Goal: Transaction & Acquisition: Subscribe to service/newsletter

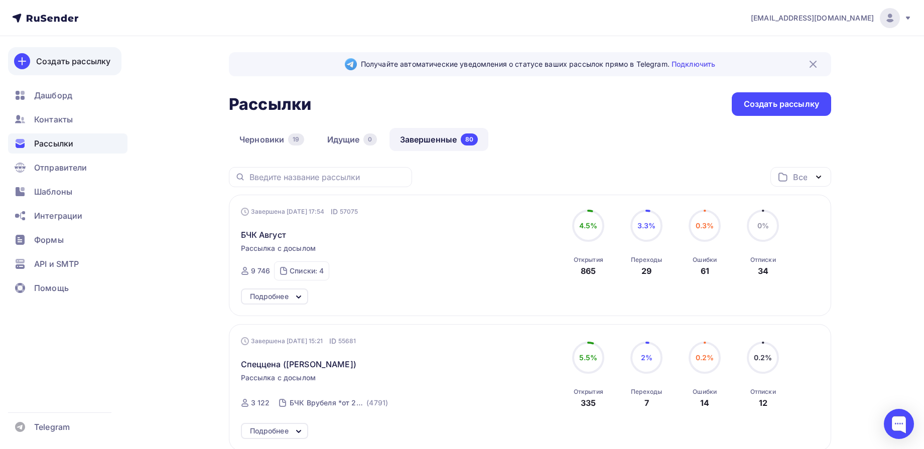
click at [89, 67] on link "Создать рассылку" at bounding box center [64, 61] width 113 height 28
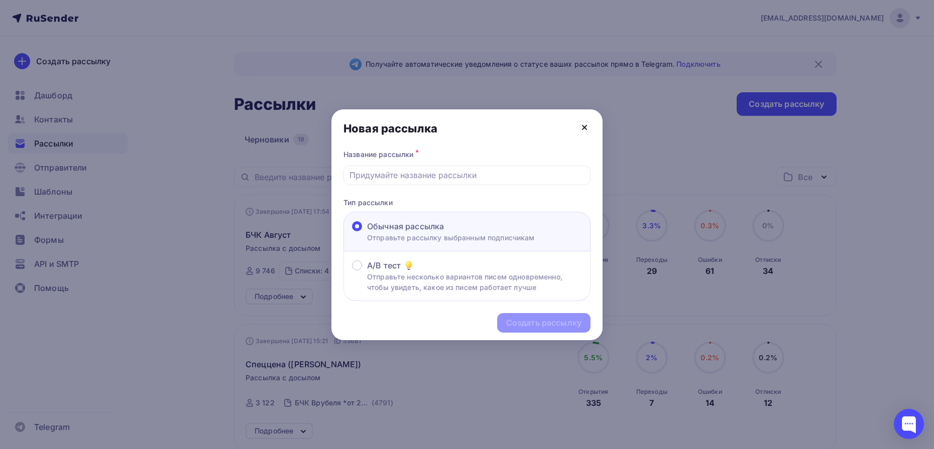
drag, startPoint x: 592, startPoint y: 129, endPoint x: 587, endPoint y: 129, distance: 5.5
click at [591, 129] on div "Новая рассылка" at bounding box center [466, 128] width 271 height 38
drag, startPoint x: 587, startPoint y: 129, endPoint x: 487, endPoint y: 128, distance: 99.4
click at [585, 129] on icon at bounding box center [584, 128] width 12 height 12
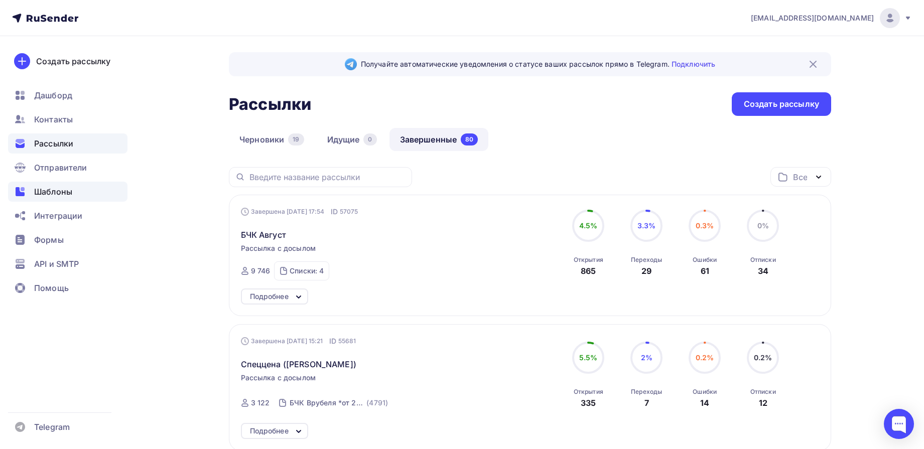
click at [55, 194] on span "Шаблоны" at bounding box center [53, 192] width 38 height 12
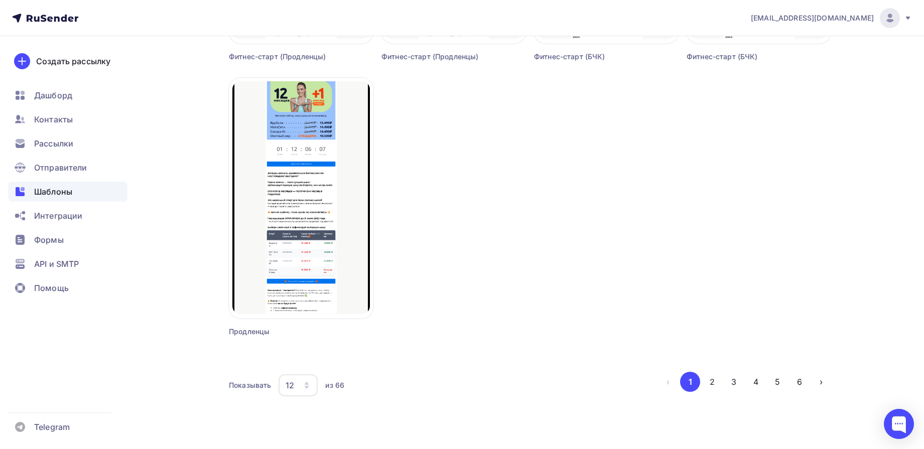
scroll to position [876, 0]
click at [821, 387] on button "›" at bounding box center [821, 382] width 20 height 20
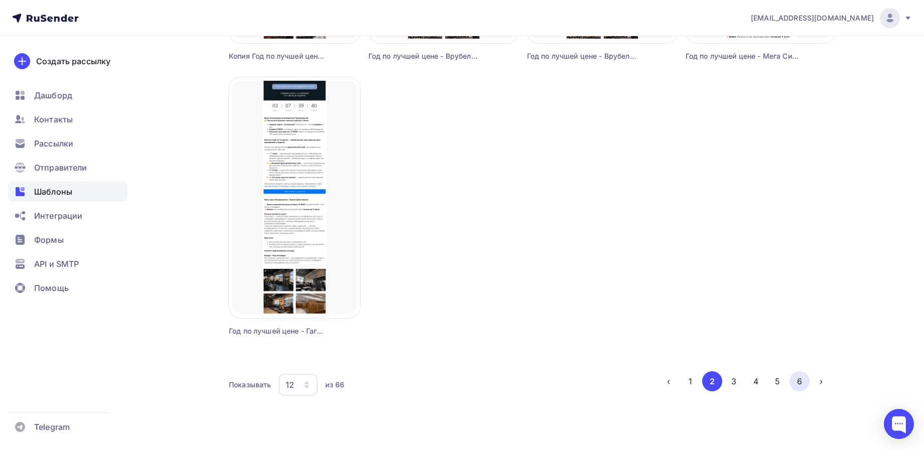
click at [804, 378] on button "6" at bounding box center [800, 382] width 20 height 20
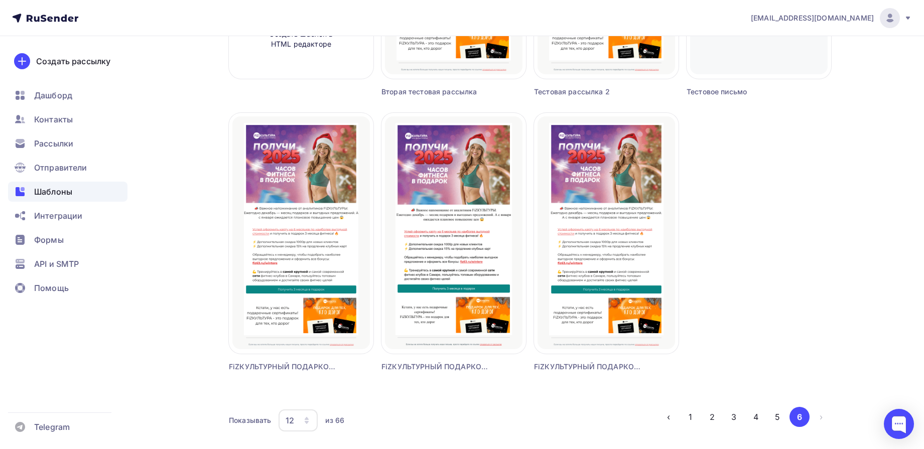
scroll to position [325, 0]
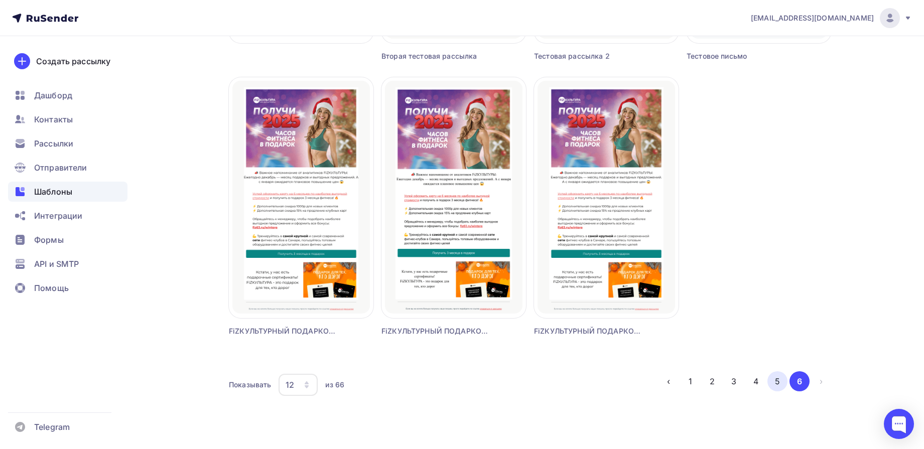
click at [777, 387] on button "5" at bounding box center [778, 382] width 20 height 20
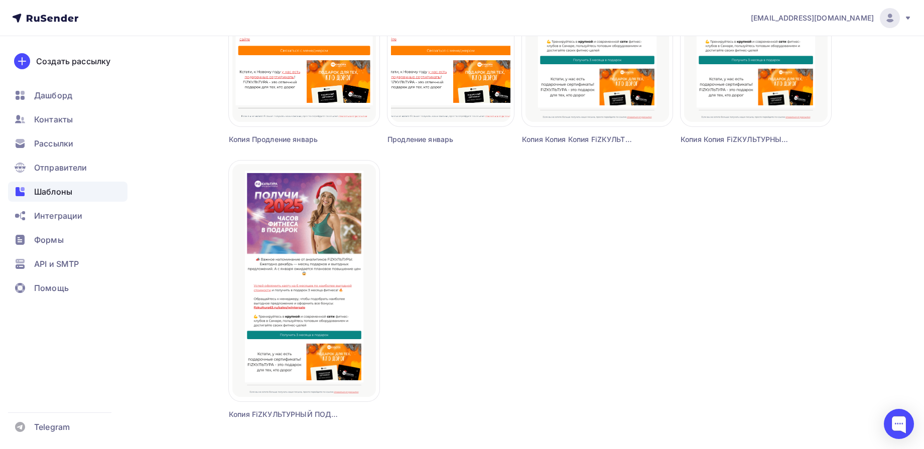
scroll to position [876, 0]
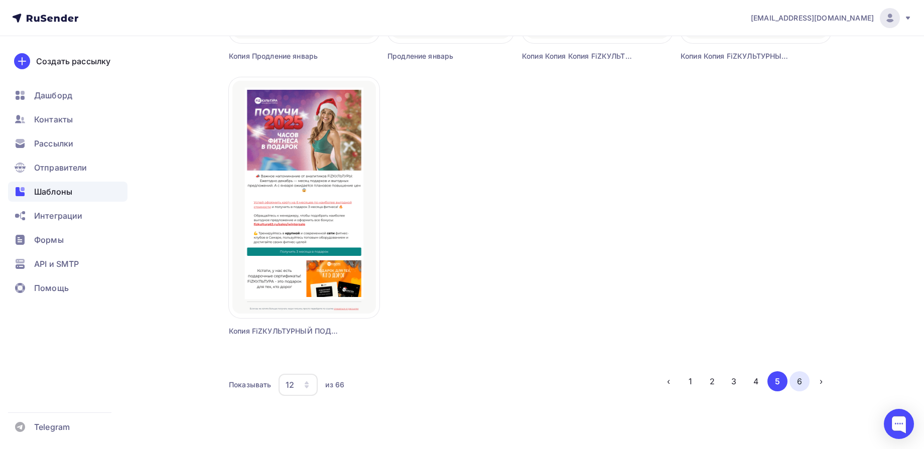
click at [806, 379] on button "6" at bounding box center [800, 382] width 20 height 20
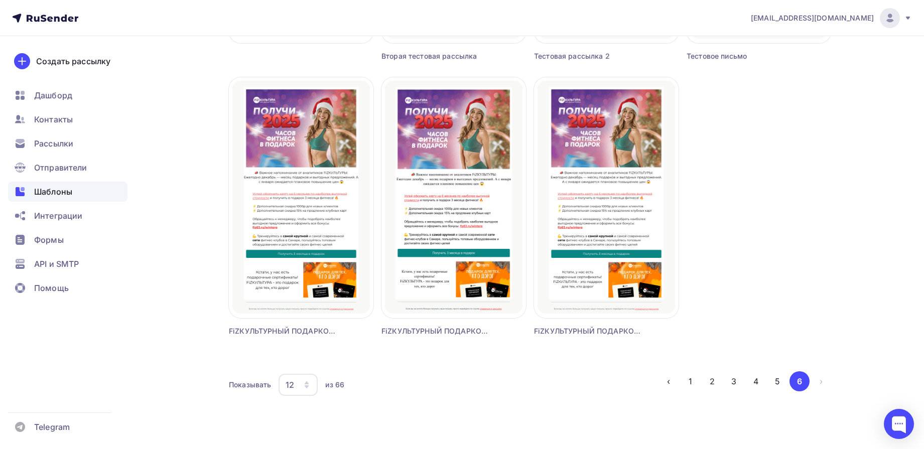
scroll to position [325, 0]
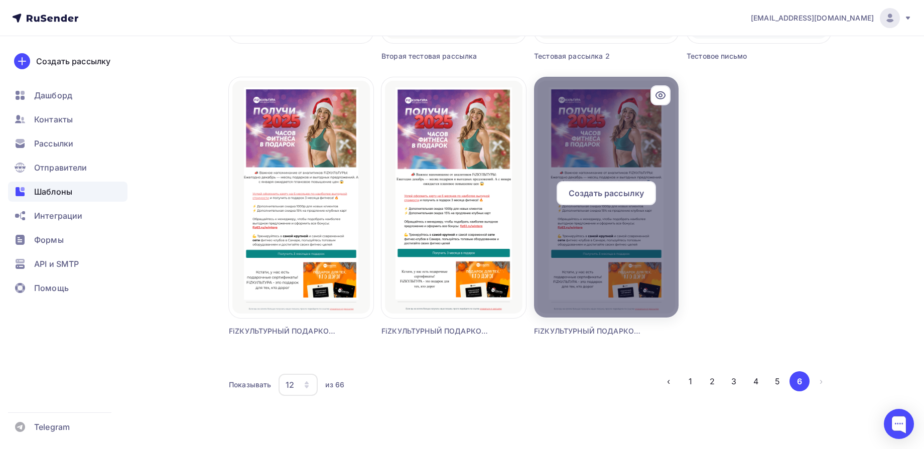
click at [655, 95] on icon at bounding box center [661, 95] width 12 height 12
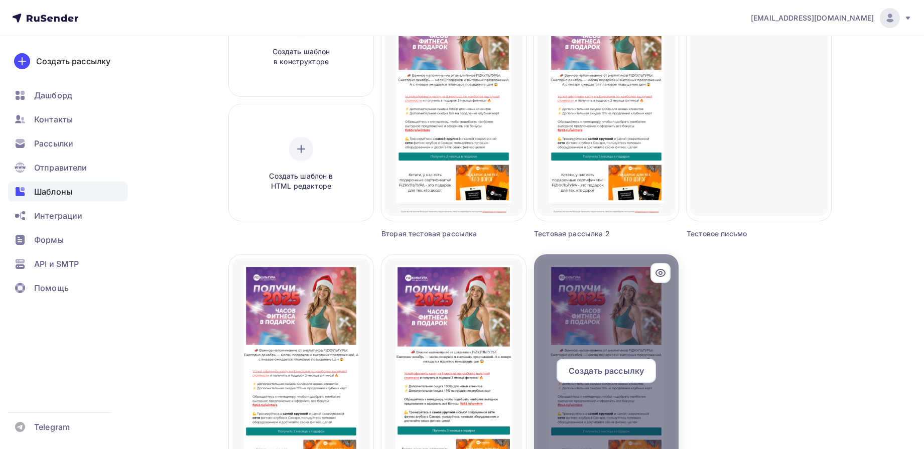
scroll to position [251, 0]
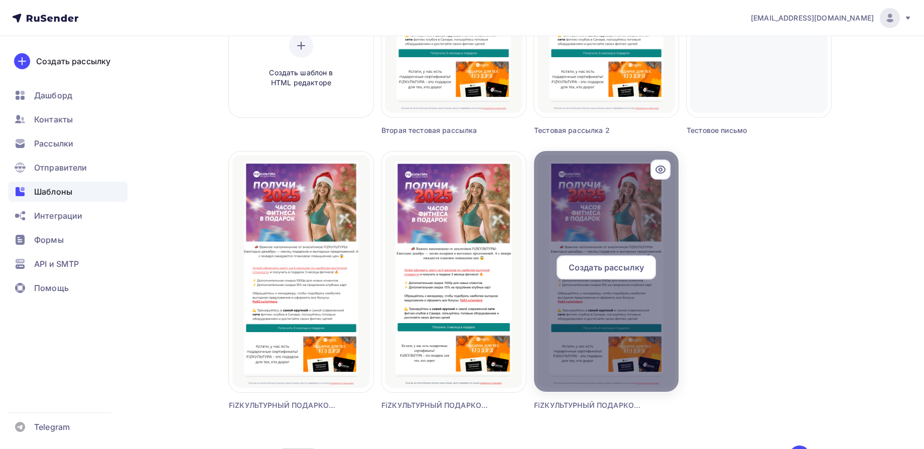
click at [663, 163] on div at bounding box center [661, 170] width 20 height 20
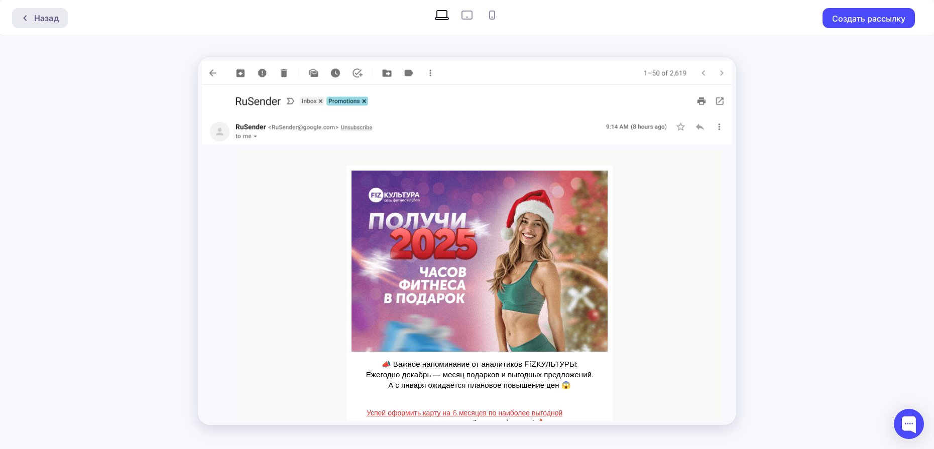
click at [28, 19] on icon at bounding box center [25, 18] width 8 height 8
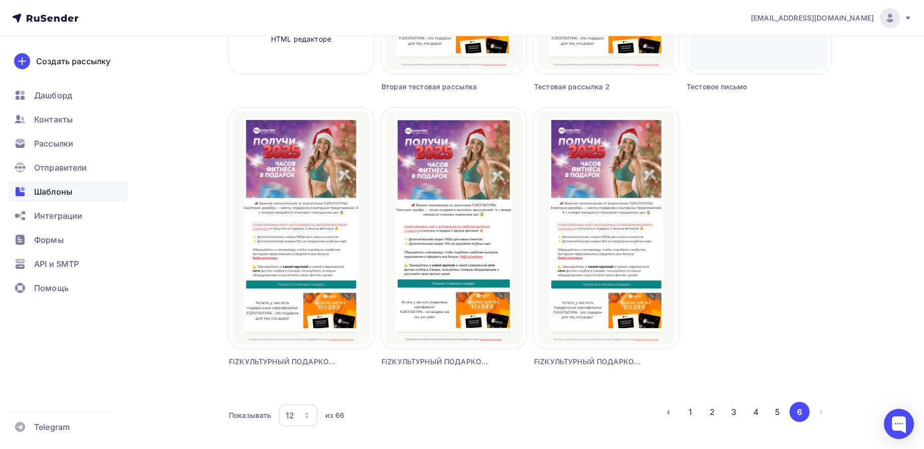
scroll to position [325, 0]
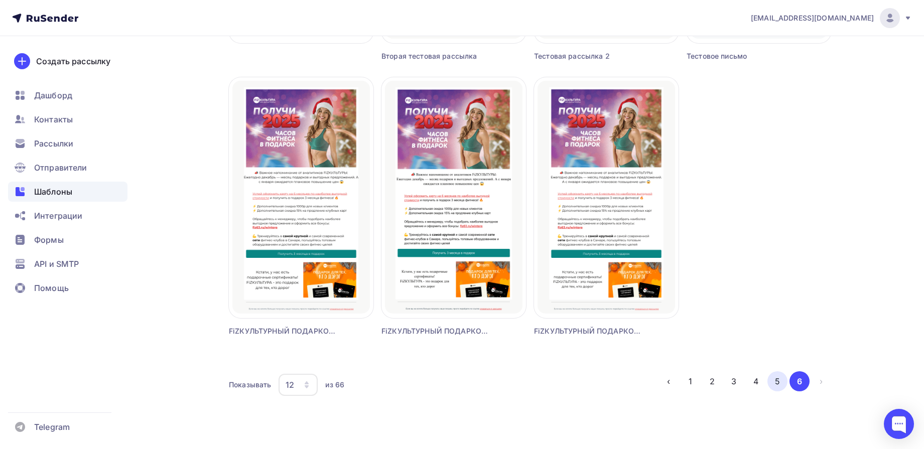
click at [782, 378] on button "5" at bounding box center [778, 382] width 20 height 20
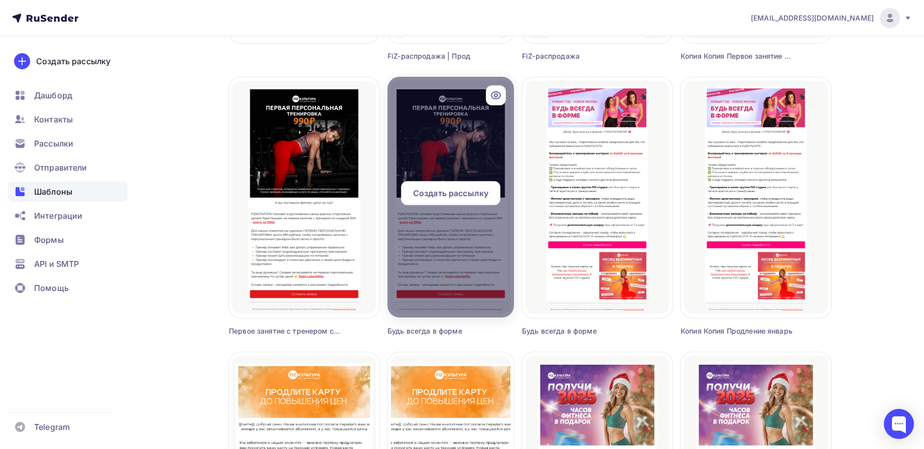
click at [497, 100] on icon at bounding box center [496, 95] width 12 height 12
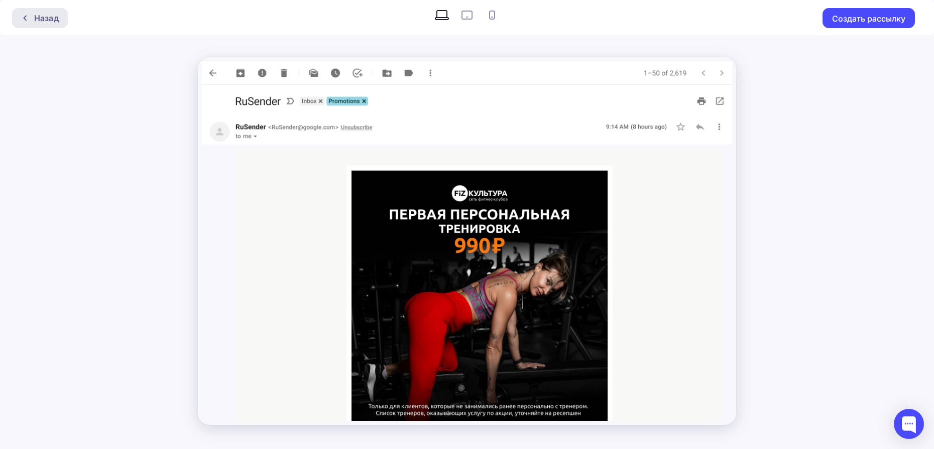
click at [53, 23] on div "Назад" at bounding box center [46, 18] width 25 height 12
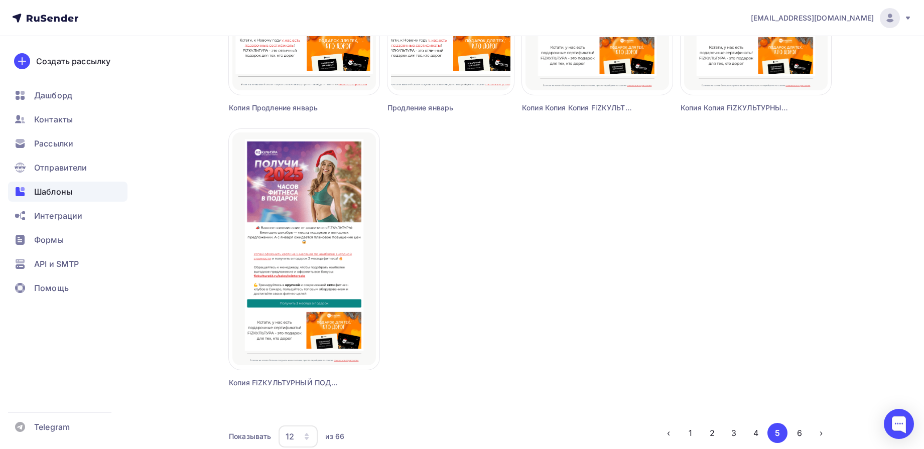
scroll to position [876, 0]
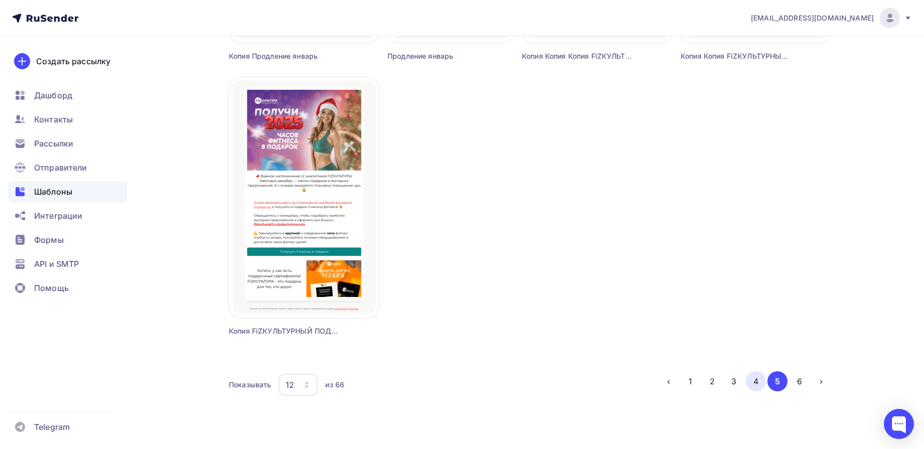
click at [757, 385] on button "4" at bounding box center [756, 382] width 20 height 20
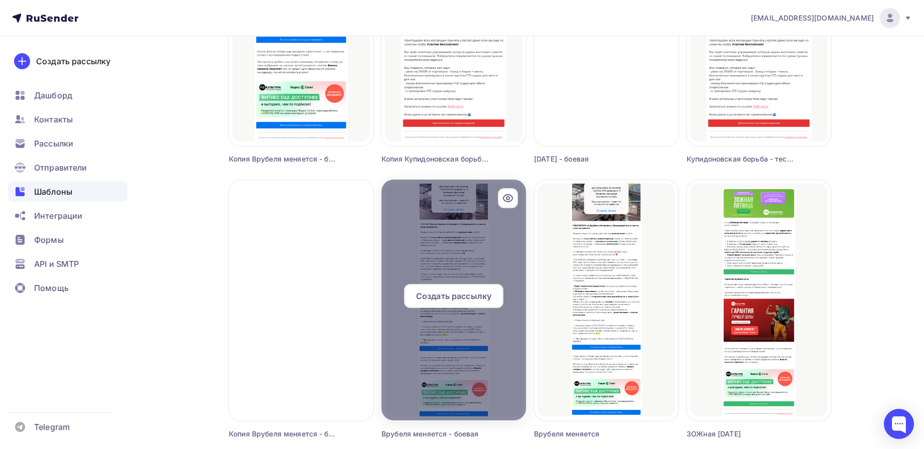
scroll to position [499, 0]
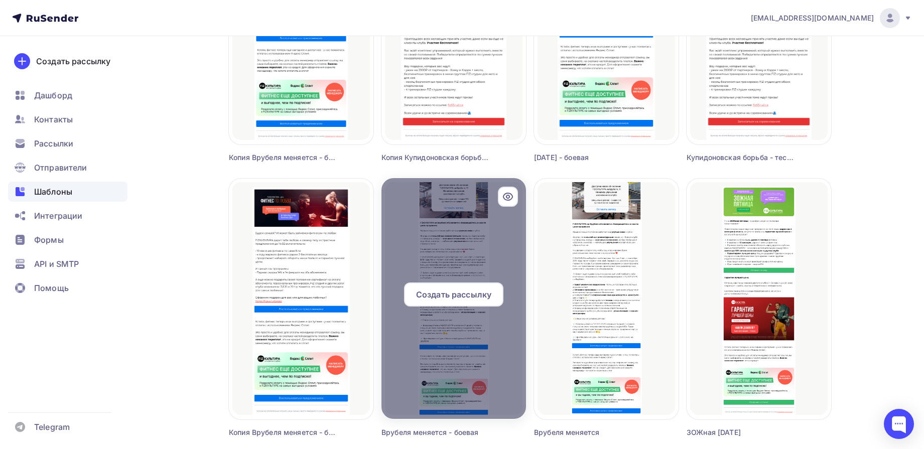
click at [508, 195] on icon at bounding box center [508, 196] width 3 height 3
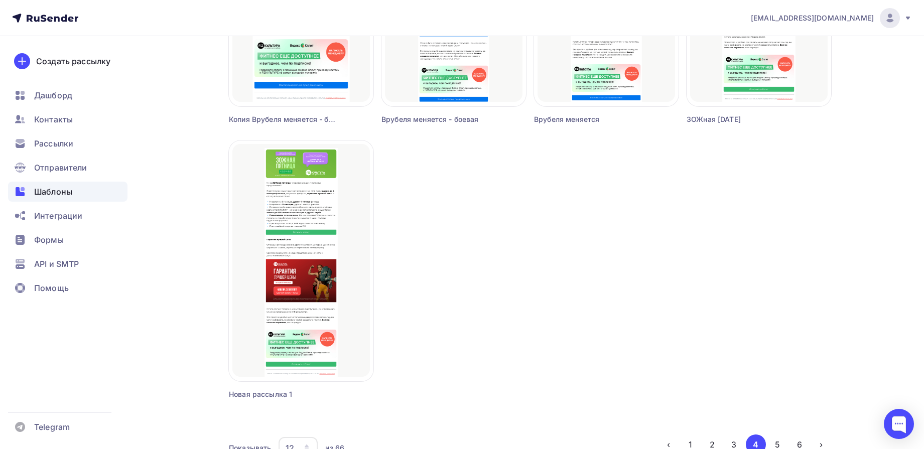
scroll to position [876, 0]
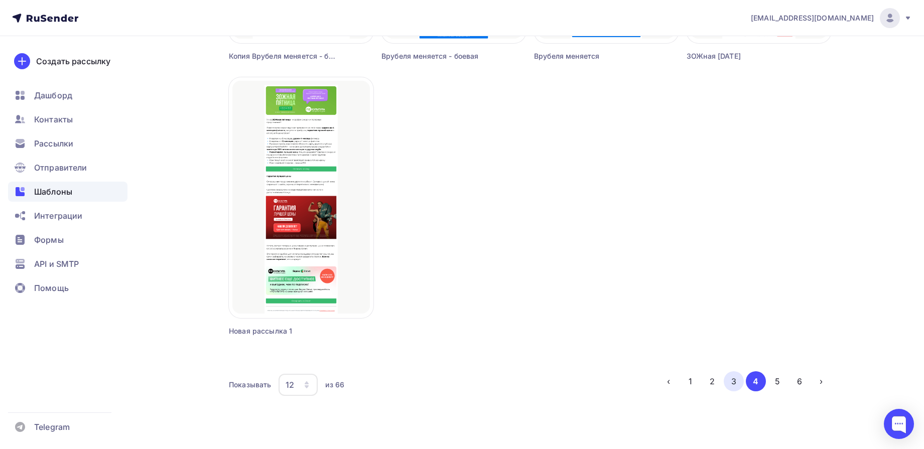
click at [727, 387] on button "3" at bounding box center [734, 382] width 20 height 20
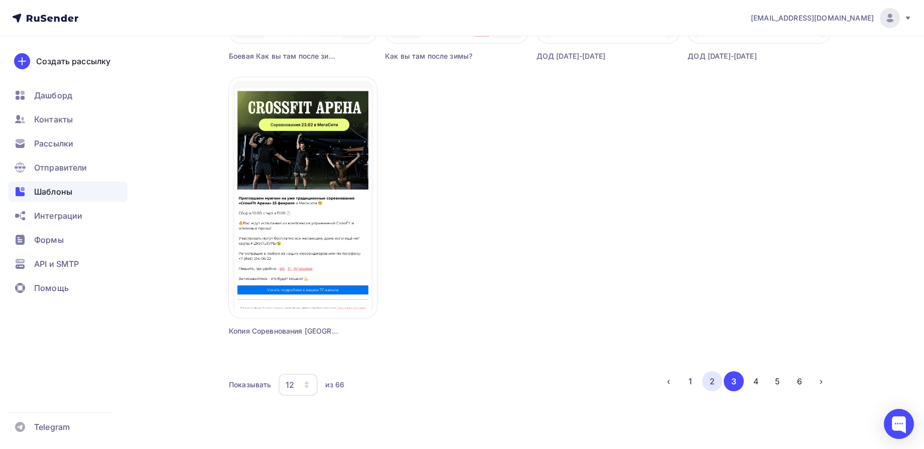
click at [707, 385] on button "2" at bounding box center [713, 382] width 20 height 20
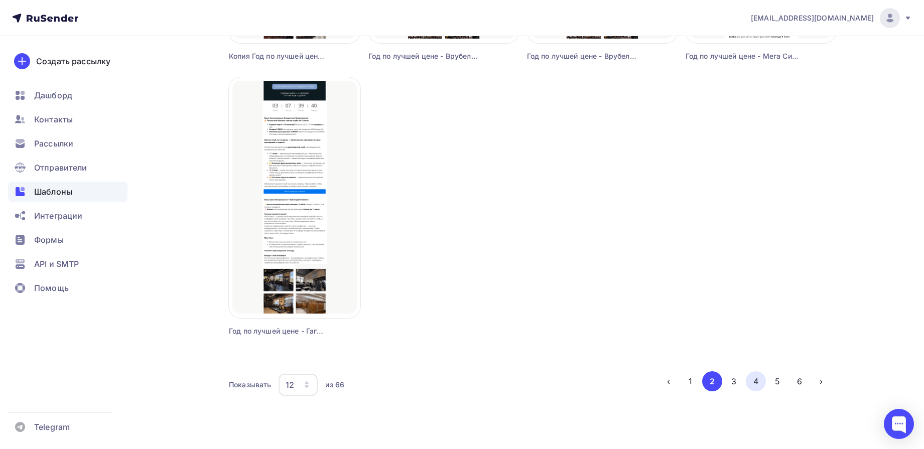
click at [757, 384] on button "4" at bounding box center [756, 382] width 20 height 20
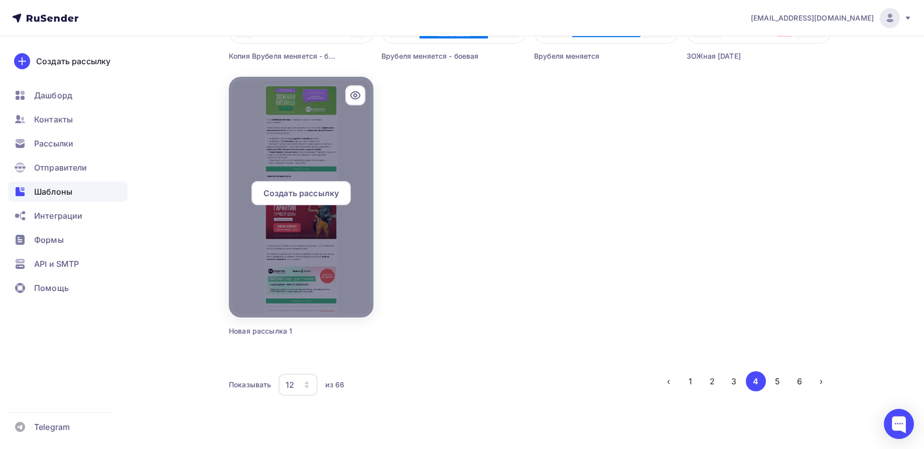
click at [301, 195] on span "Создать рассылку" at bounding box center [301, 193] width 75 height 12
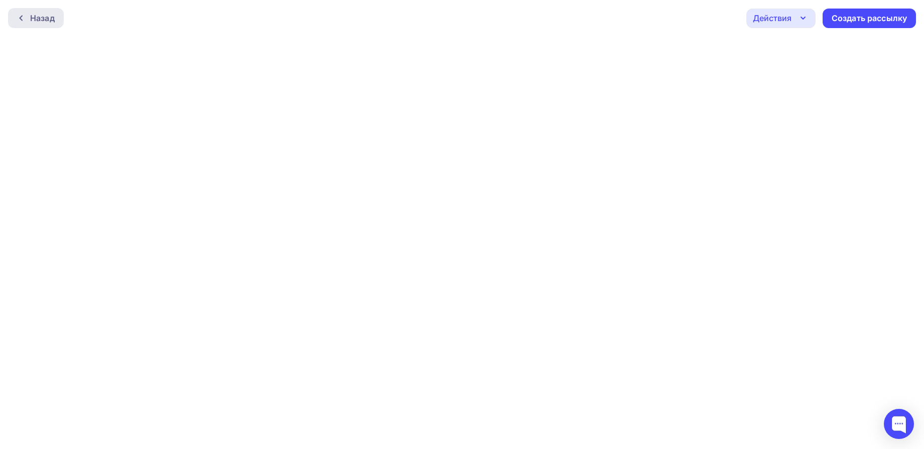
click at [31, 25] on div "Назад" at bounding box center [36, 18] width 56 height 20
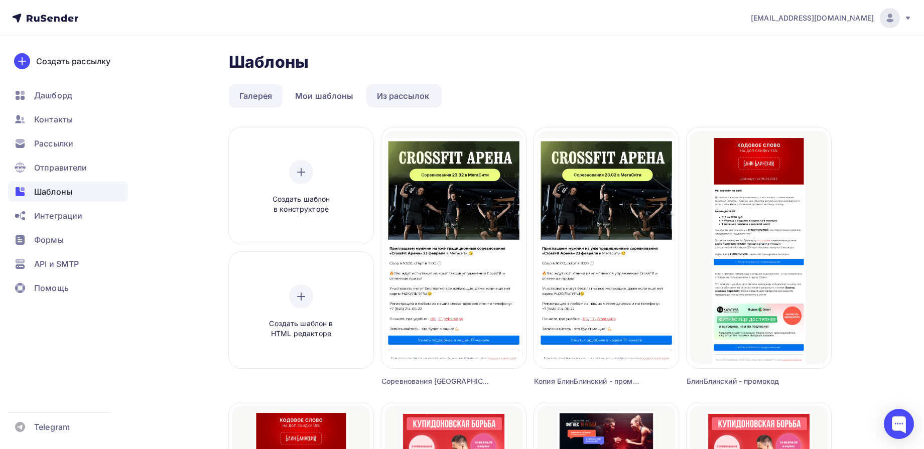
click at [277, 99] on link "Галерея" at bounding box center [256, 95] width 54 height 23
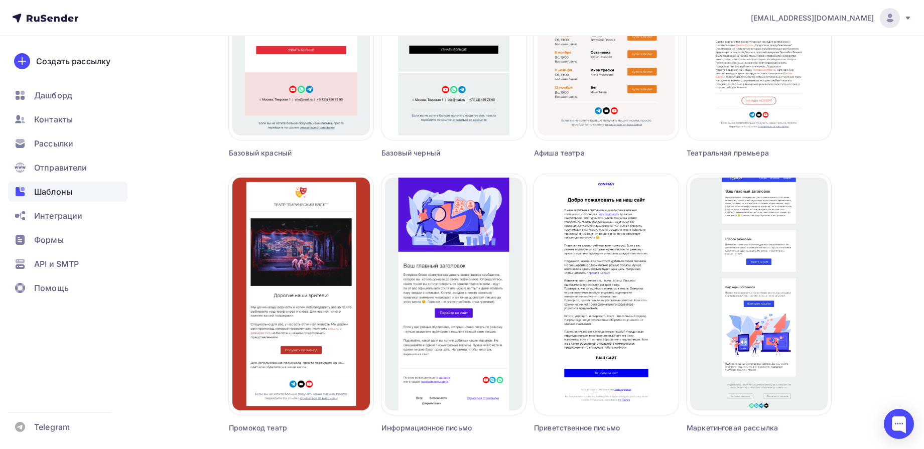
scroll to position [601, 0]
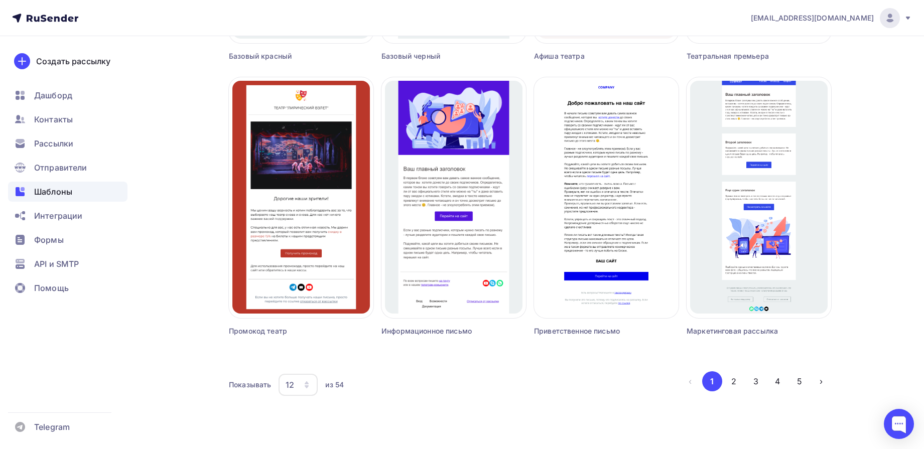
click at [291, 382] on div "12" at bounding box center [290, 385] width 9 height 12
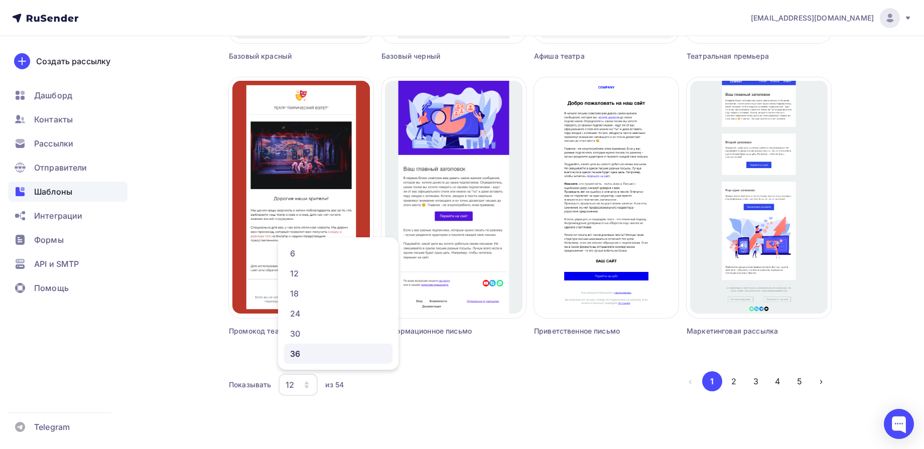
click at [308, 352] on div "36" at bounding box center [338, 354] width 96 height 12
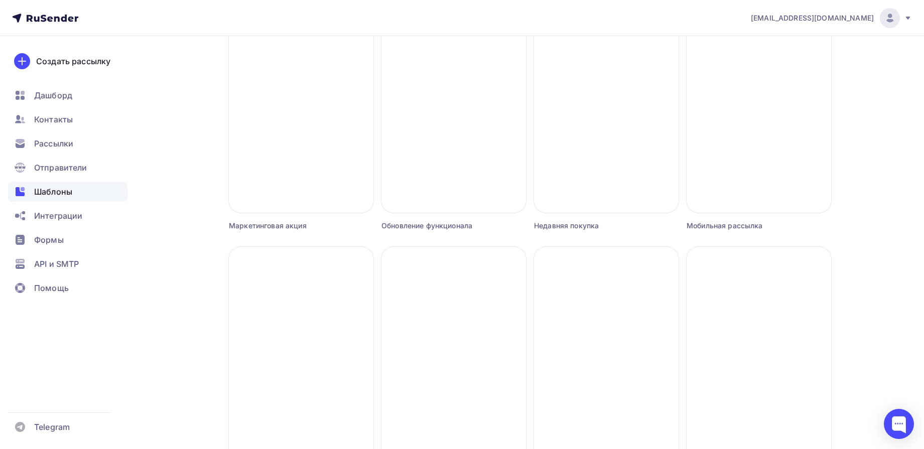
scroll to position [1040, 0]
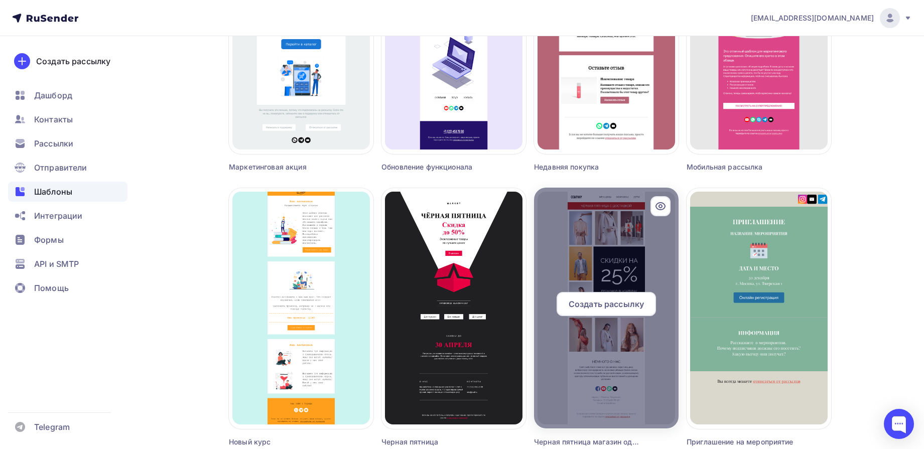
click at [656, 209] on icon at bounding box center [661, 206] width 12 height 12
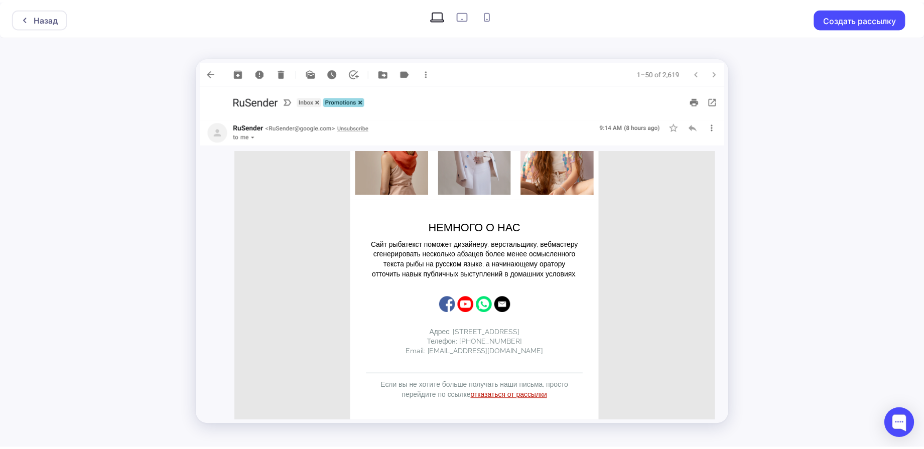
scroll to position [487, 0]
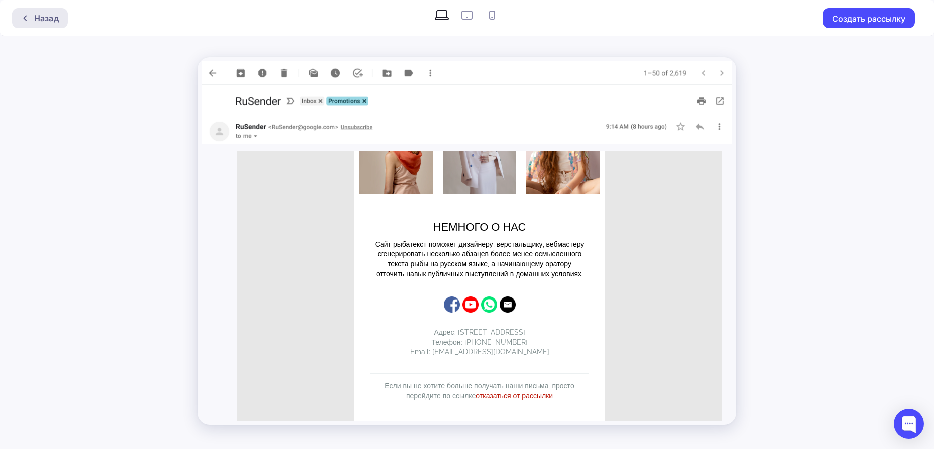
click at [36, 19] on div "Назад" at bounding box center [46, 18] width 25 height 12
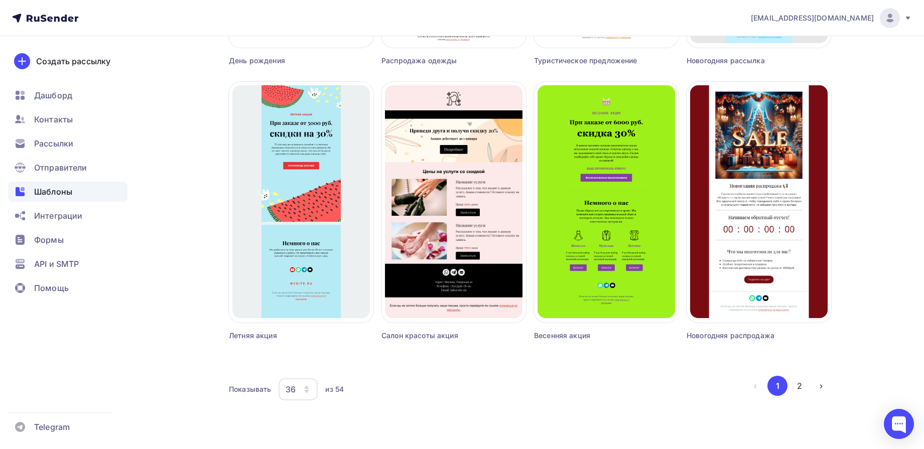
scroll to position [2252, 0]
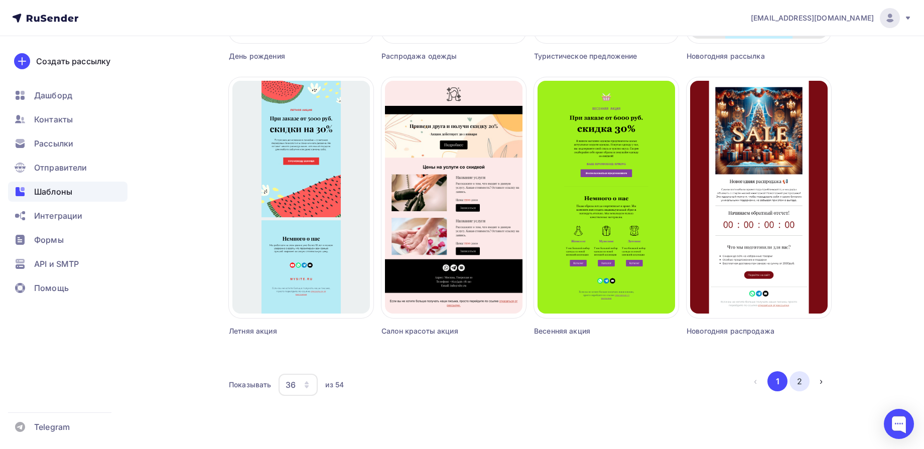
click at [797, 377] on button "2" at bounding box center [800, 382] width 20 height 20
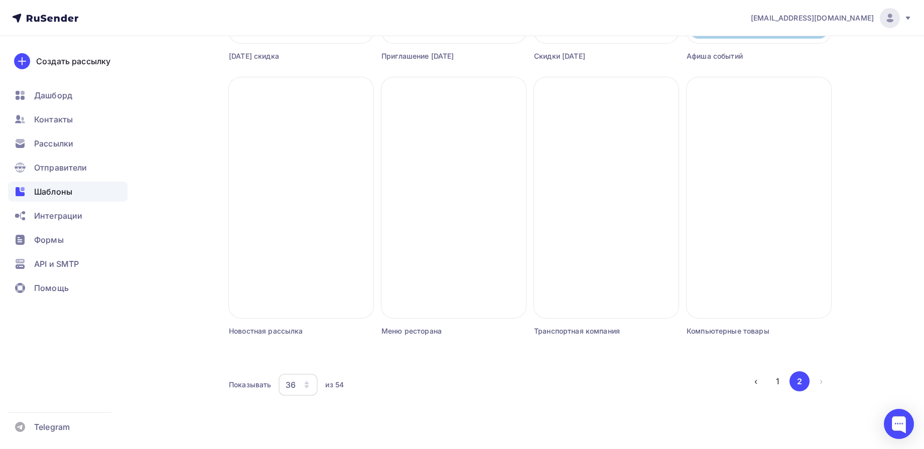
scroll to position [1151, 0]
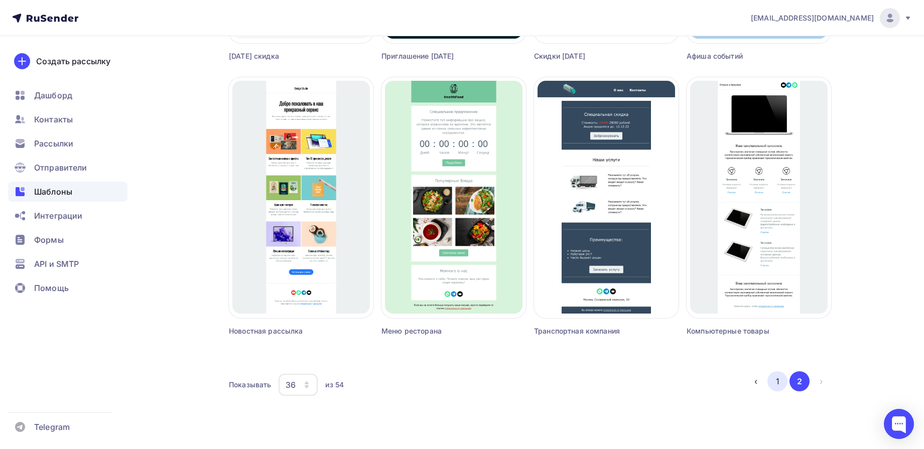
click at [780, 388] on button "1" at bounding box center [778, 382] width 20 height 20
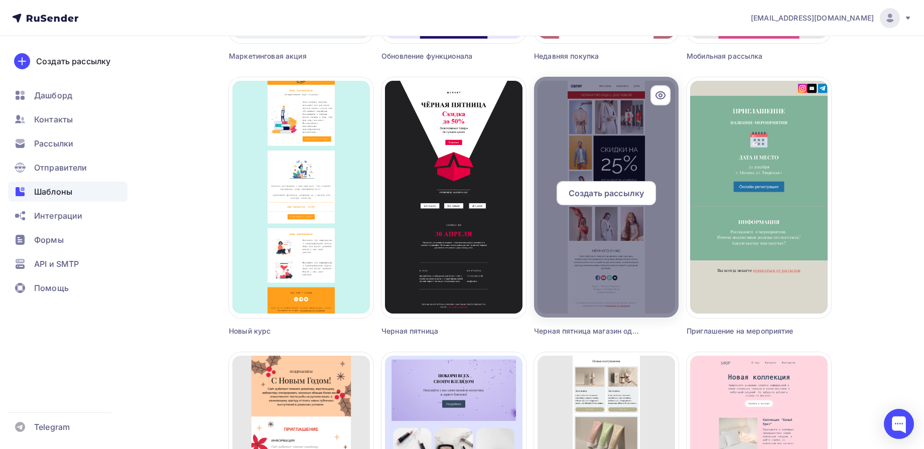
click at [596, 199] on div "Создать рассылку" at bounding box center [606, 193] width 99 height 24
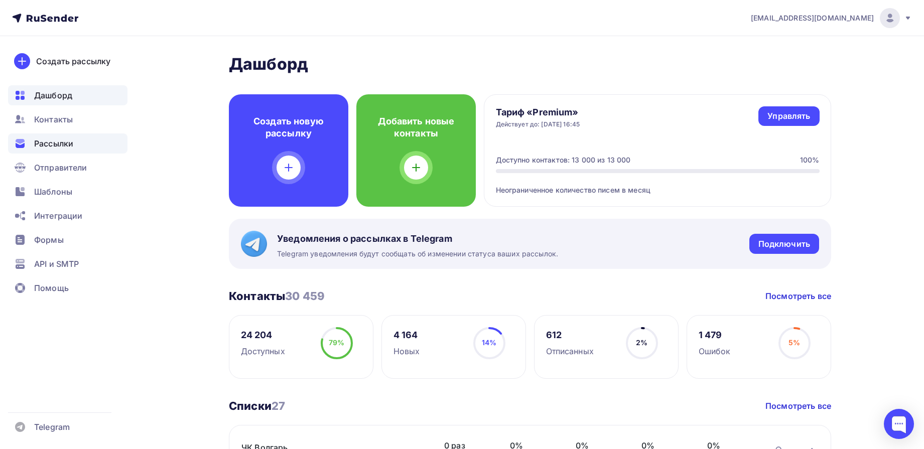
drag, startPoint x: 62, startPoint y: 146, endPoint x: 44, endPoint y: 142, distance: 18.4
click at [61, 146] on span "Рассылки" at bounding box center [53, 144] width 39 height 12
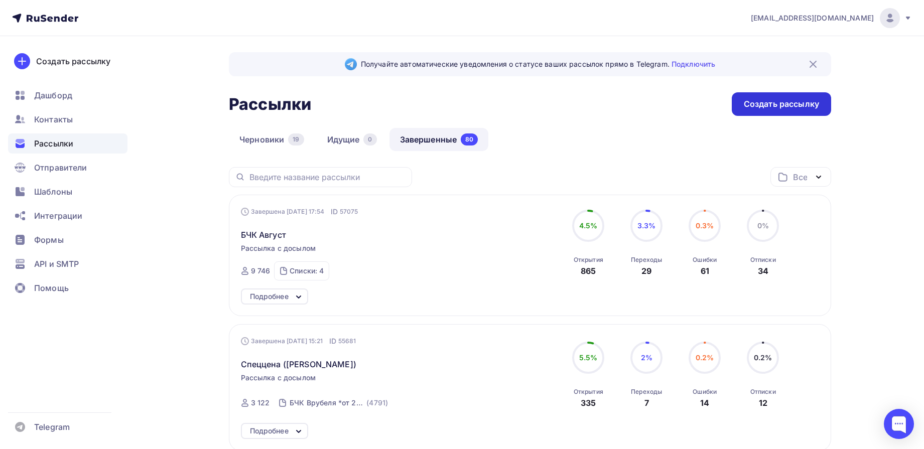
click at [805, 106] on div "Создать рассылку" at bounding box center [781, 104] width 75 height 12
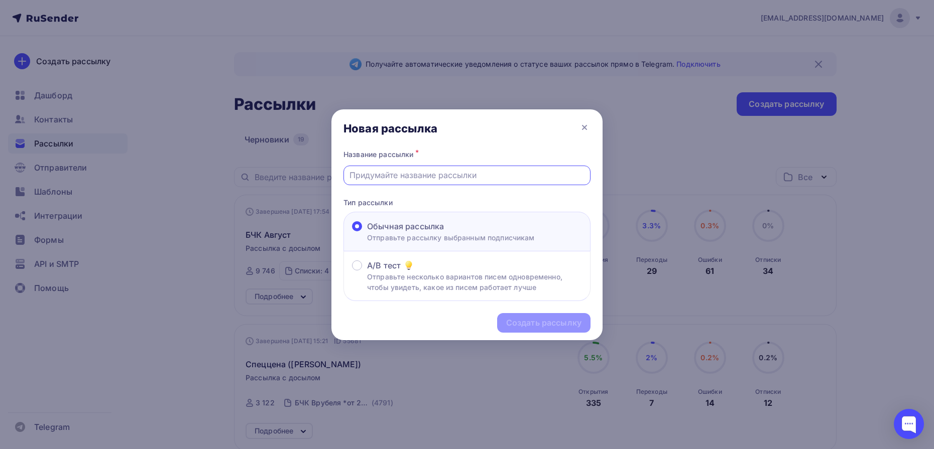
click at [460, 177] on input "text" at bounding box center [468, 175] width 236 height 12
click at [592, 123] on div "Новая рассылка" at bounding box center [466, 128] width 271 height 38
drag, startPoint x: 589, startPoint y: 125, endPoint x: 567, endPoint y: 129, distance: 22.1
click at [589, 125] on icon at bounding box center [584, 128] width 12 height 12
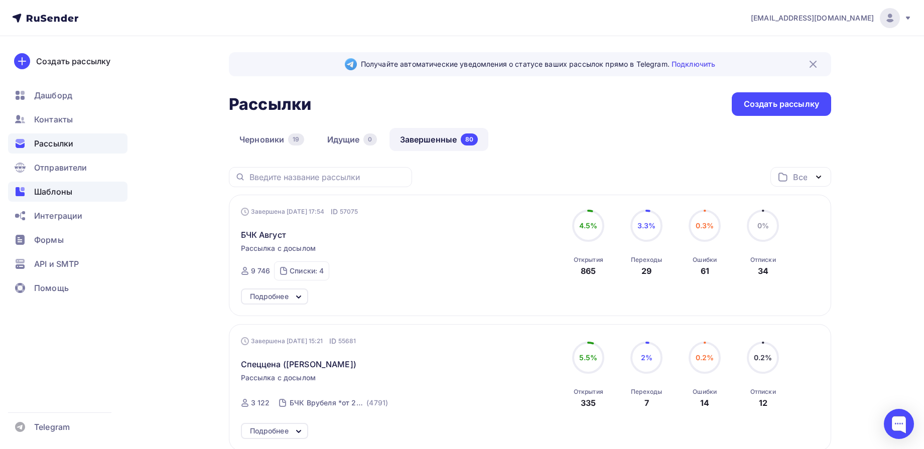
click at [77, 186] on div "Шаблоны" at bounding box center [68, 192] width 120 height 20
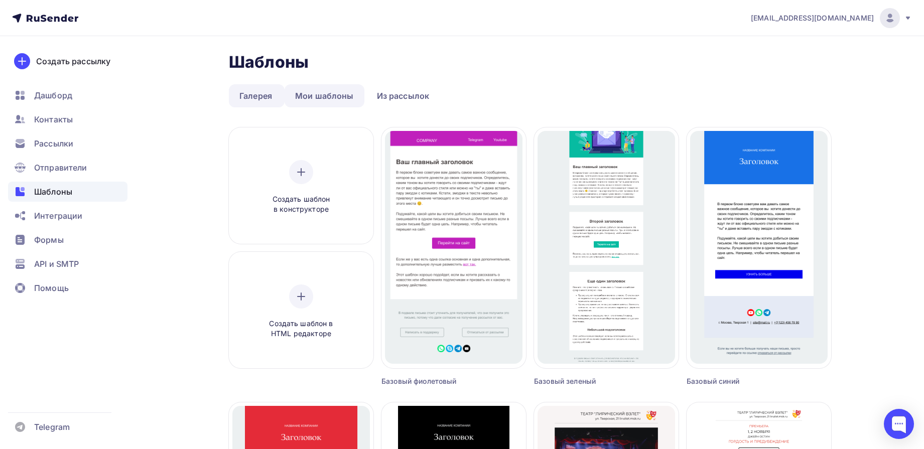
click at [317, 96] on link "Мои шаблоны" at bounding box center [325, 95] width 80 height 23
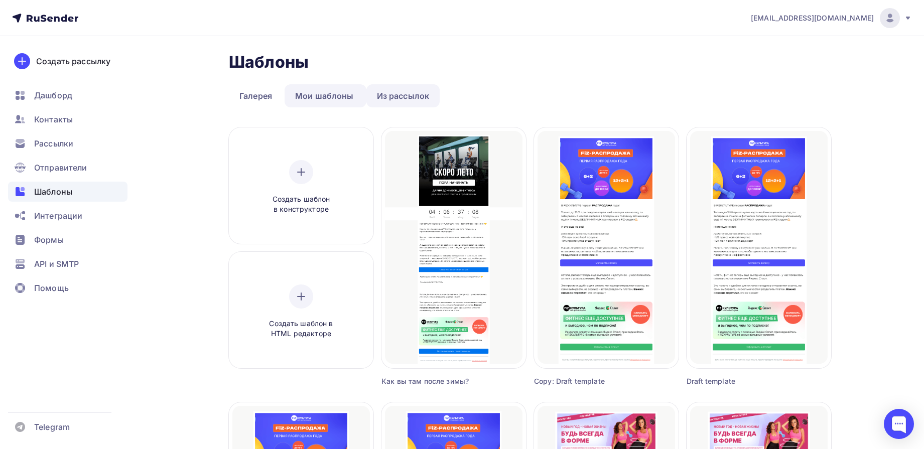
click at [380, 100] on link "Из рассылок" at bounding box center [404, 95] width 74 height 23
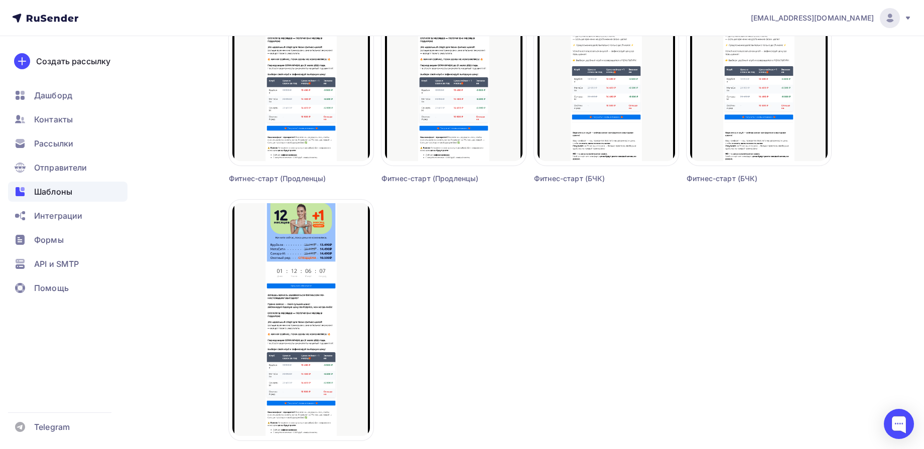
scroll to position [876, 0]
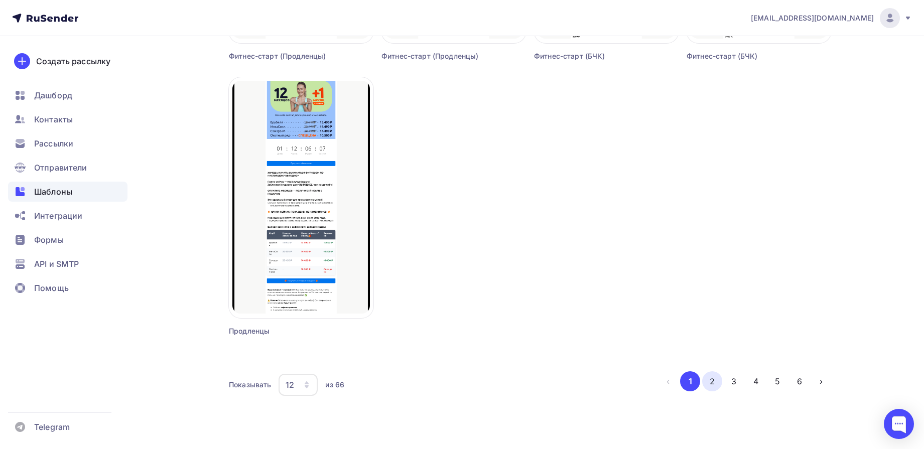
click at [718, 384] on button "2" at bounding box center [713, 382] width 20 height 20
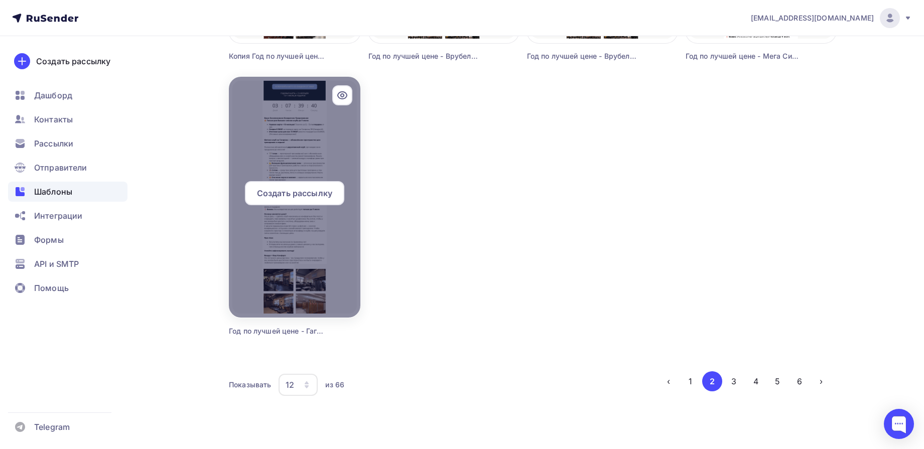
click at [309, 193] on span "Создать рассылку" at bounding box center [294, 193] width 75 height 12
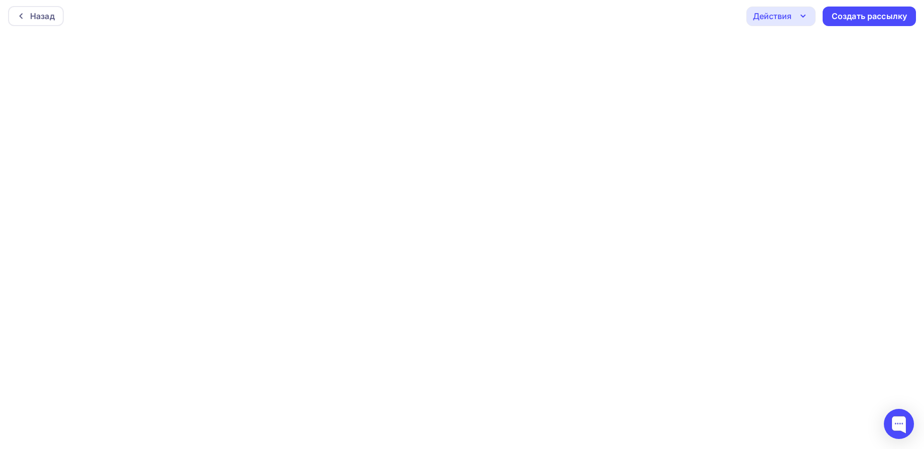
scroll to position [3, 0]
click at [49, 22] on div "Назад" at bounding box center [36, 16] width 56 height 20
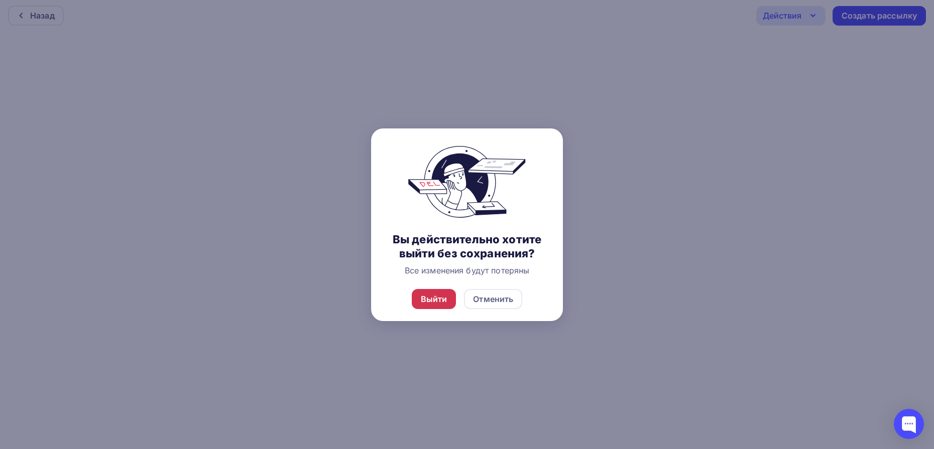
click at [428, 302] on div "Выйти" at bounding box center [434, 299] width 27 height 12
click at [487, 307] on div "Отменить" at bounding box center [493, 299] width 58 height 20
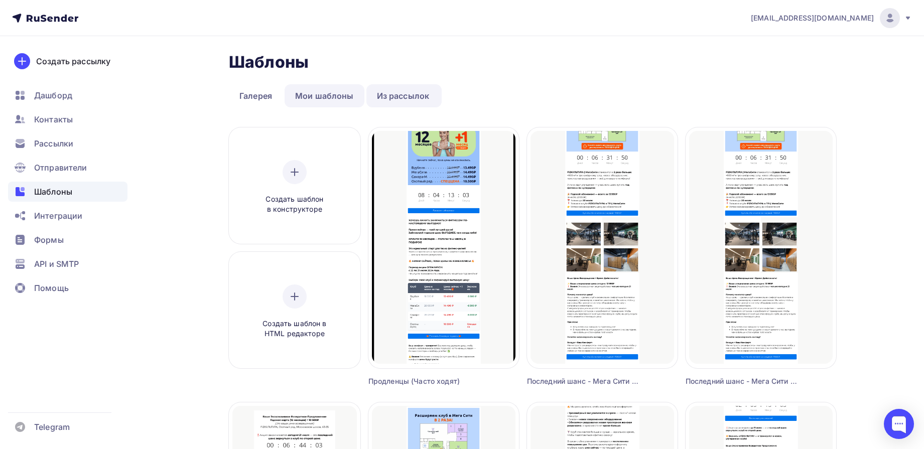
click at [336, 98] on link "Мои шаблоны" at bounding box center [325, 95] width 80 height 23
click at [317, 105] on link "Мои шаблоны" at bounding box center [325, 95] width 80 height 23
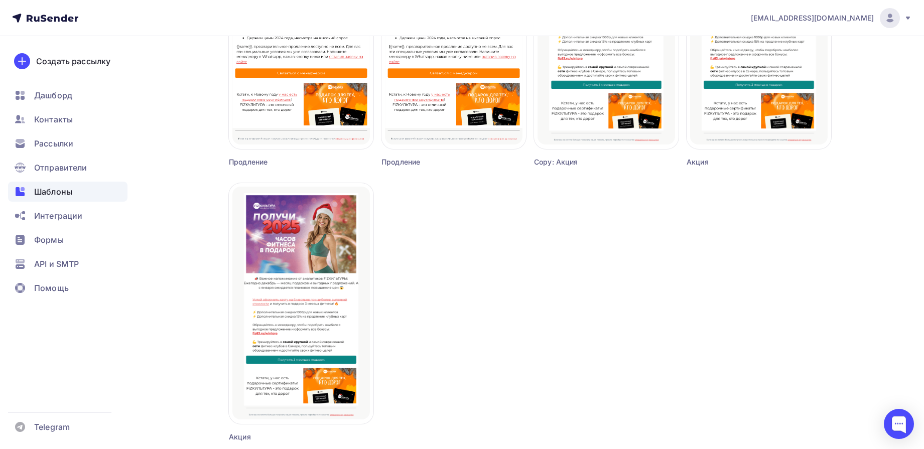
scroll to position [876, 0]
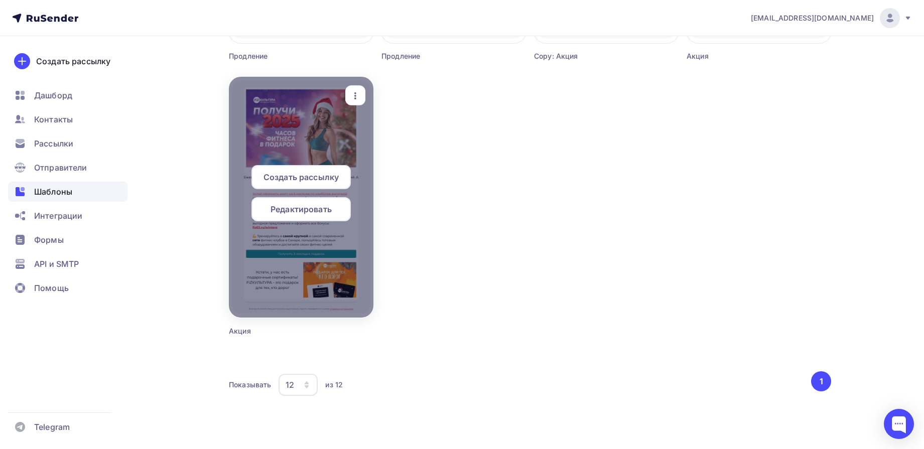
drag, startPoint x: 442, startPoint y: 366, endPoint x: 278, endPoint y: 190, distance: 240.2
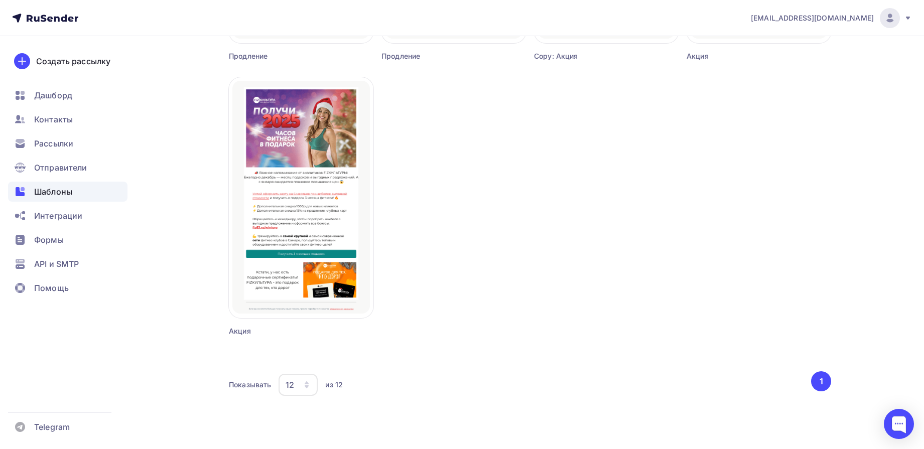
drag, startPoint x: 637, startPoint y: 304, endPoint x: 634, endPoint y: 312, distance: 8.9
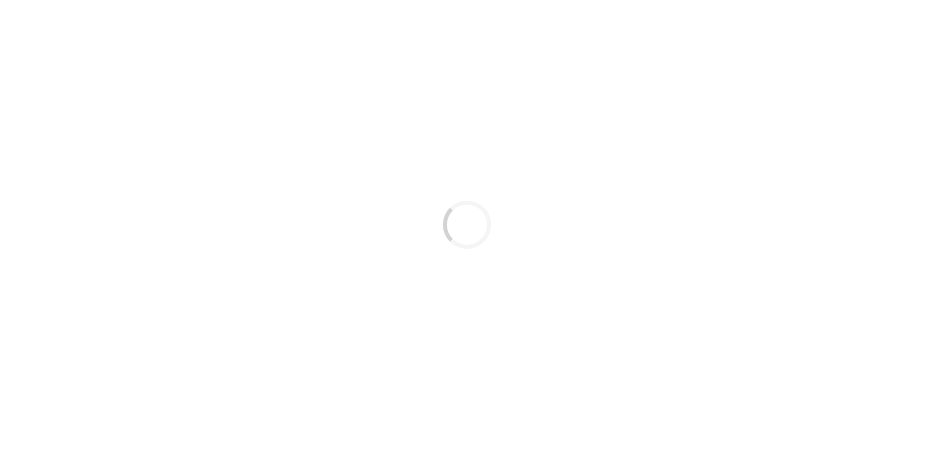
click at [497, 173] on div "Loading..." at bounding box center [467, 224] width 934 height 449
click at [595, 278] on div "Loading..." at bounding box center [467, 224] width 934 height 449
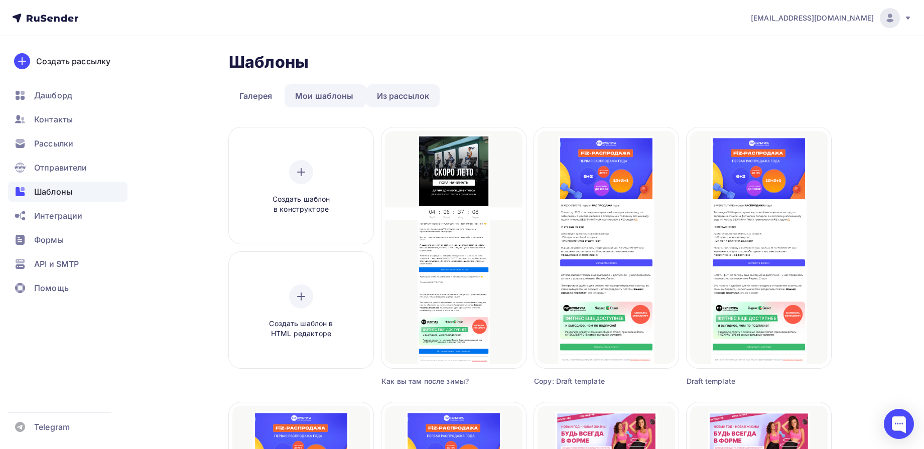
click at [380, 91] on link "Из рассылок" at bounding box center [404, 95] width 74 height 23
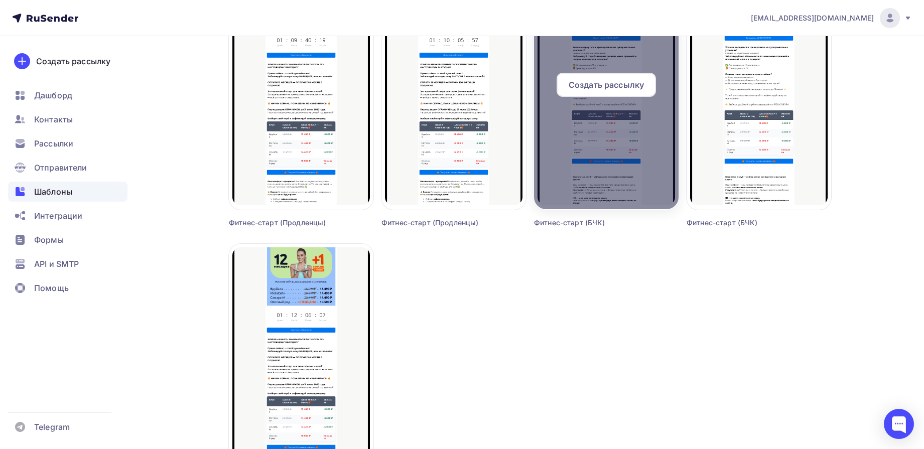
scroll to position [876, 0]
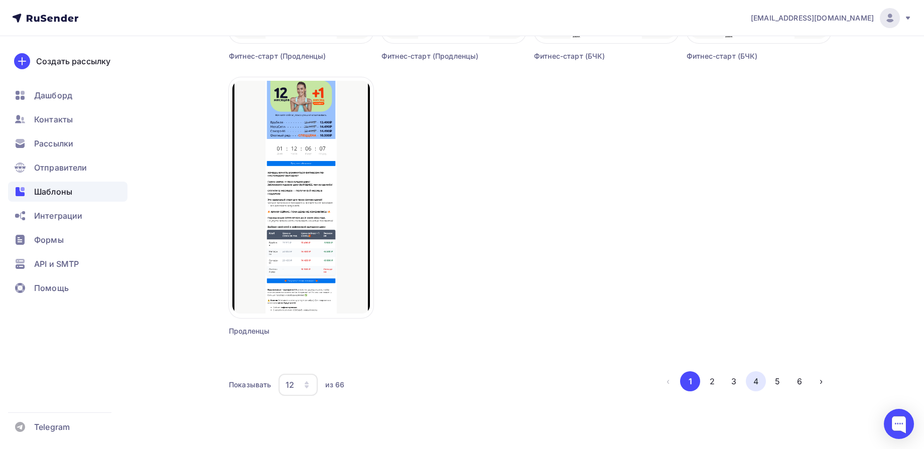
click at [757, 387] on button "4" at bounding box center [756, 382] width 20 height 20
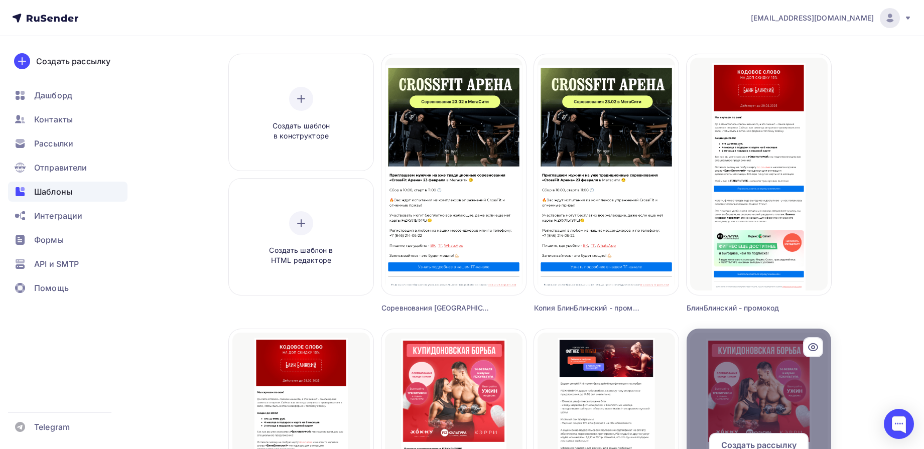
scroll to position [0, 0]
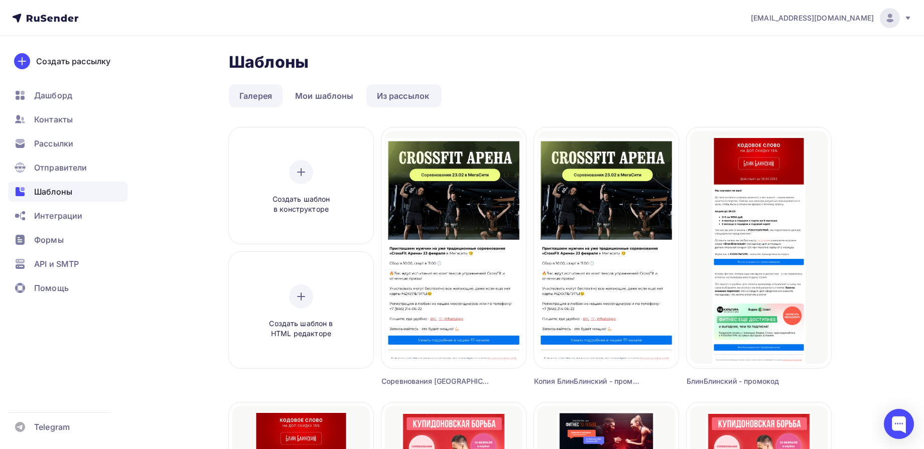
click at [266, 94] on link "Галерея" at bounding box center [256, 95] width 54 height 23
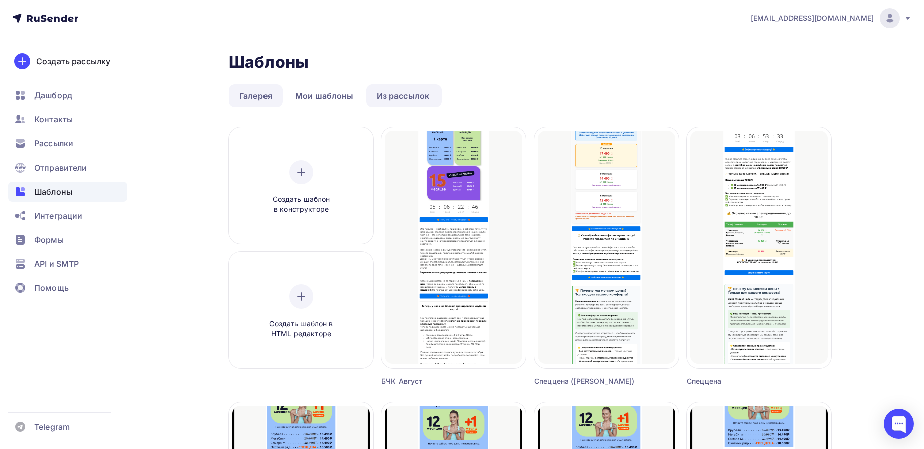
click at [247, 98] on link "Галерея" at bounding box center [256, 95] width 54 height 23
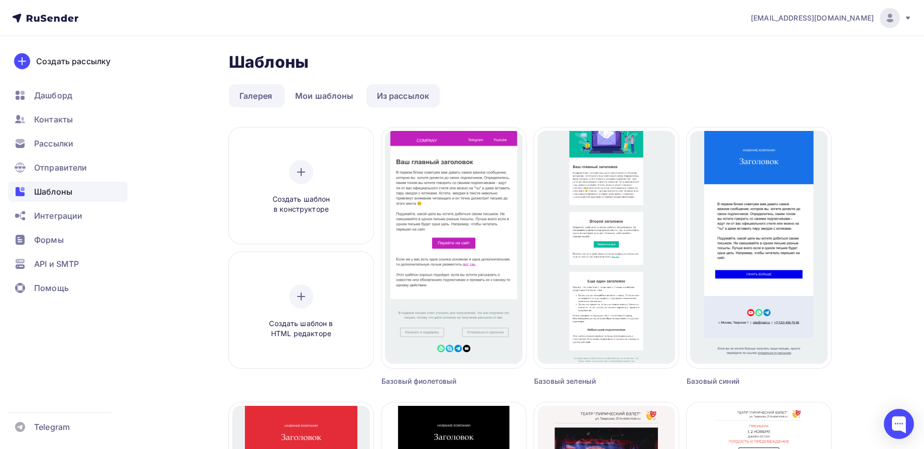
click at [393, 92] on link "Из рассылок" at bounding box center [404, 95] width 74 height 23
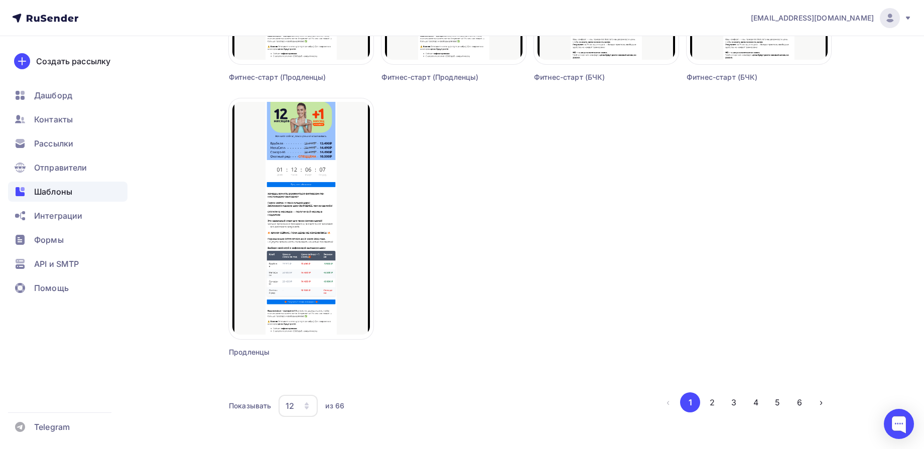
scroll to position [876, 0]
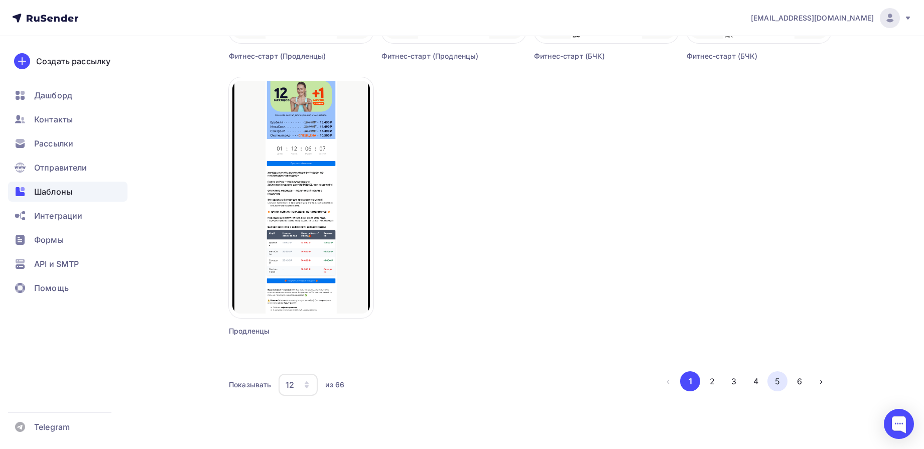
click at [782, 384] on button "5" at bounding box center [778, 382] width 20 height 20
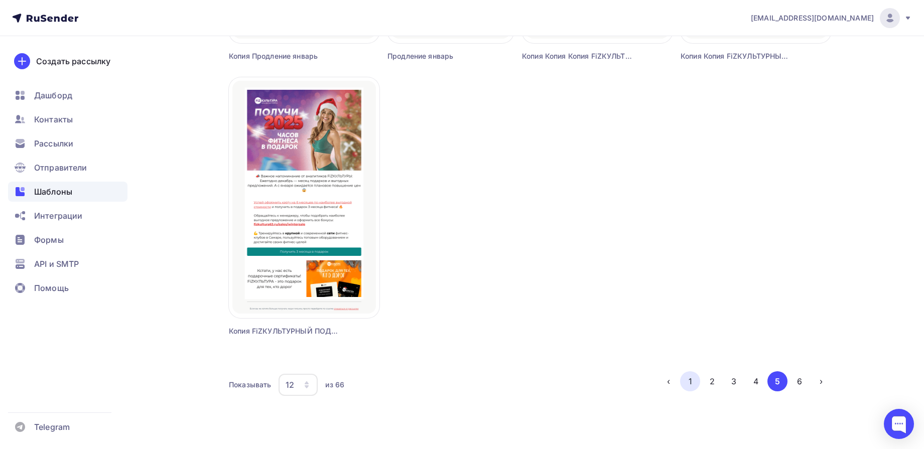
click at [688, 388] on button "1" at bounding box center [690, 382] width 20 height 20
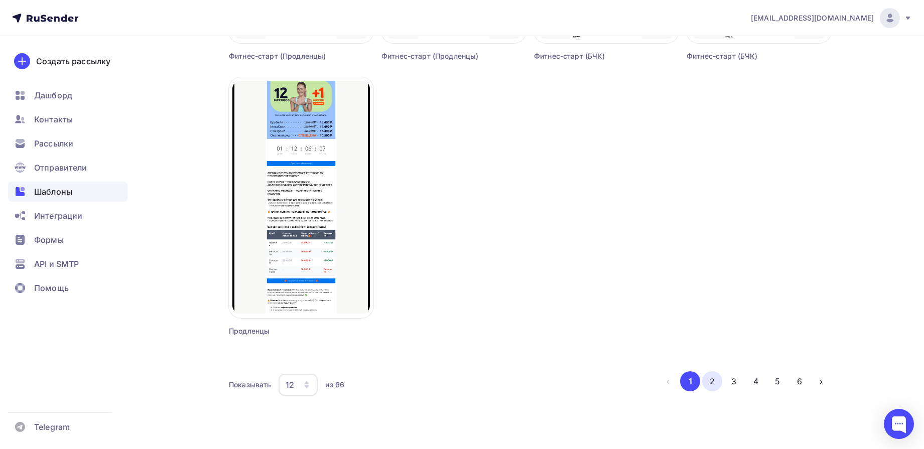
click at [713, 387] on button "2" at bounding box center [713, 382] width 20 height 20
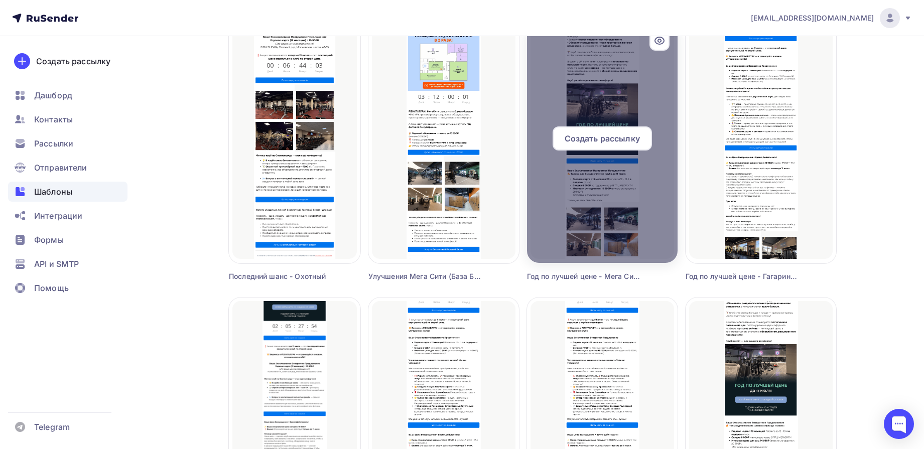
scroll to position [374, 0]
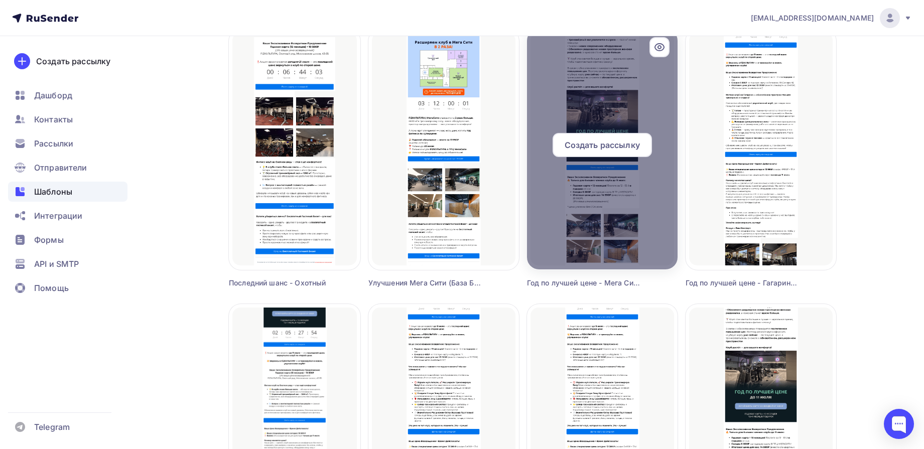
click at [593, 144] on span "Создать рассылку" at bounding box center [602, 145] width 75 height 12
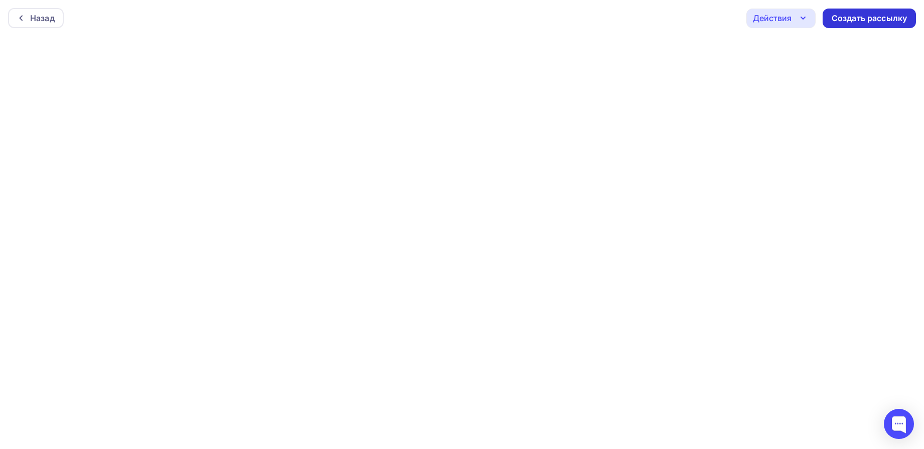
click at [851, 16] on div "Создать рассылку" at bounding box center [869, 19] width 75 height 12
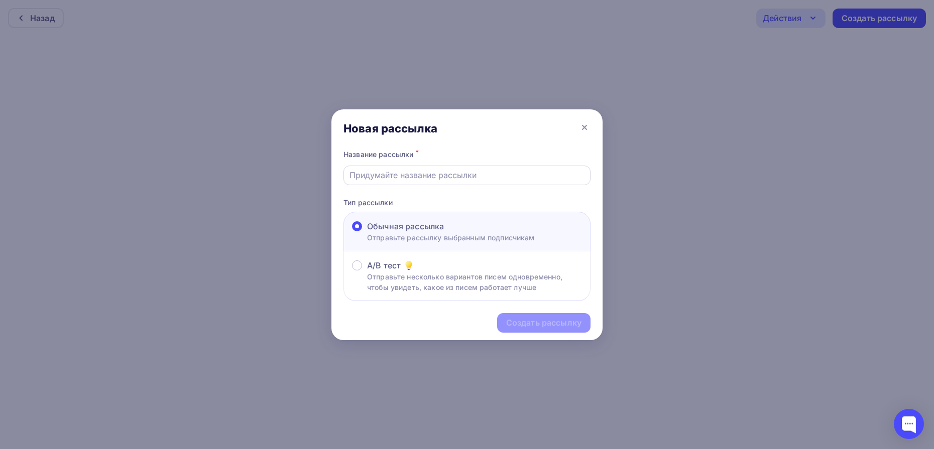
click at [431, 178] on input "text" at bounding box center [468, 175] width 236 height 12
type input "ЧК Волгарь Реко другу"
click at [553, 326] on div "Создать рассылку" at bounding box center [543, 323] width 75 height 12
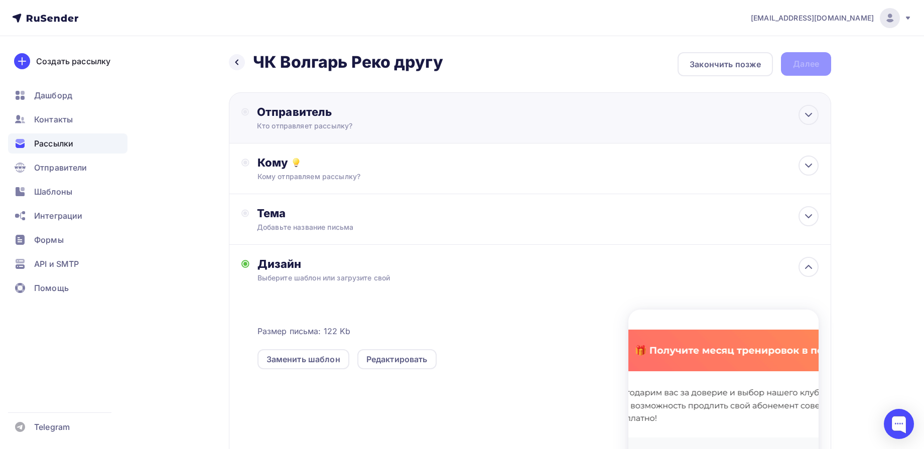
drag, startPoint x: 382, startPoint y: 119, endPoint x: 376, endPoint y: 117, distance: 6.4
click at [382, 119] on div "Отправитель" at bounding box center [365, 112] width 217 height 14
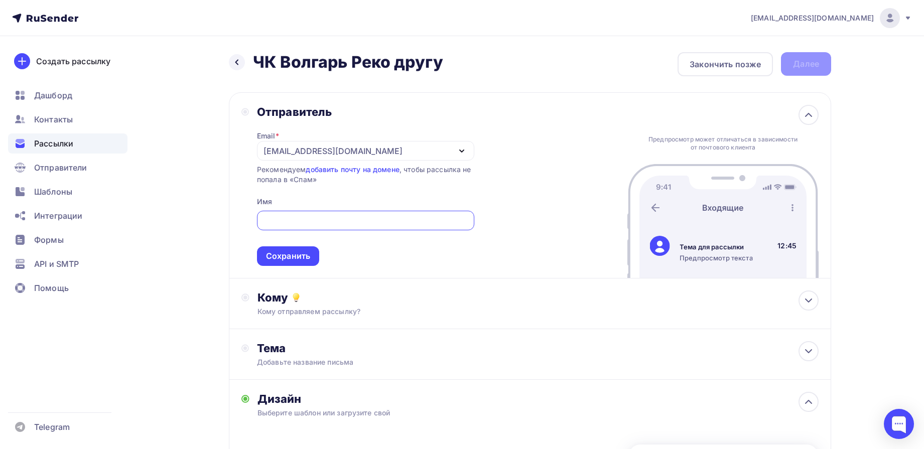
click at [359, 155] on div "[EMAIL_ADDRESS][DOMAIN_NAME]" at bounding box center [333, 151] width 139 height 12
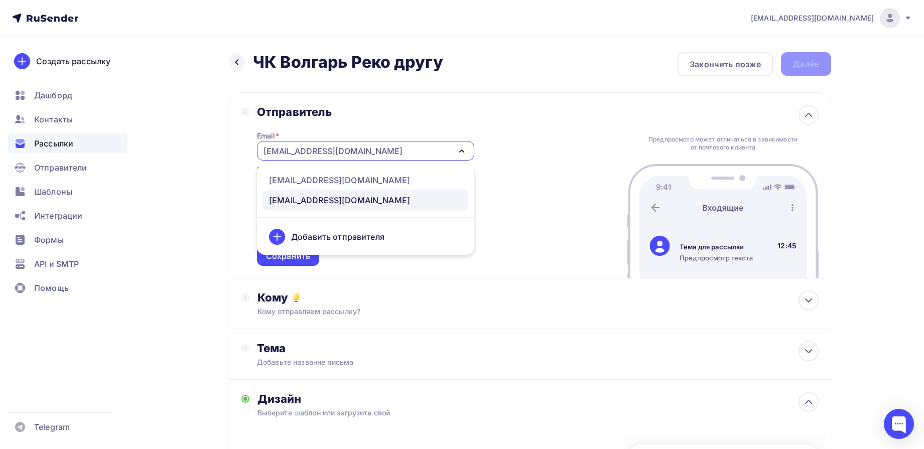
click at [359, 155] on div "[EMAIL_ADDRESS][DOMAIN_NAME]" at bounding box center [333, 151] width 139 height 12
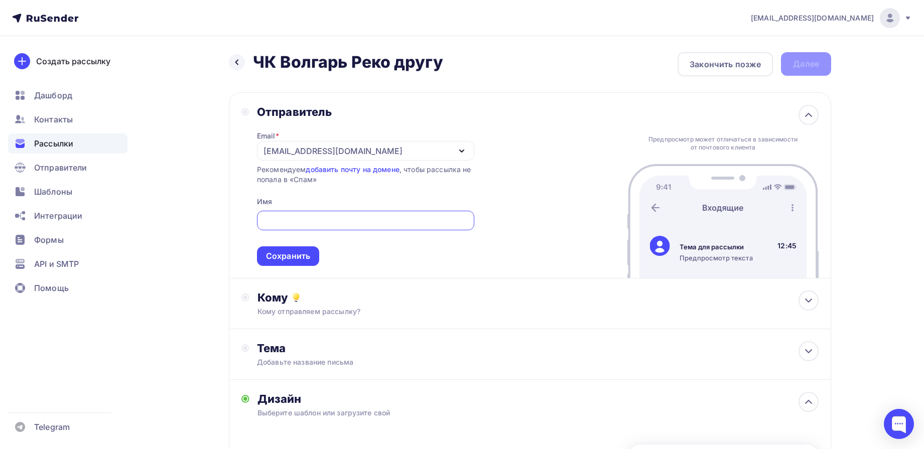
click at [359, 219] on input "text" at bounding box center [366, 221] width 206 height 12
click at [313, 216] on input "text" at bounding box center [366, 221] width 206 height 12
paste input "FiZКУЛЬТУРА - сеть фитнес-клубов"
drag, startPoint x: 325, startPoint y: 222, endPoint x: 434, endPoint y: 216, distance: 109.6
click at [434, 216] on input "FiZКУЛЬТУРА - сеть фитнес-клубов" at bounding box center [366, 221] width 206 height 12
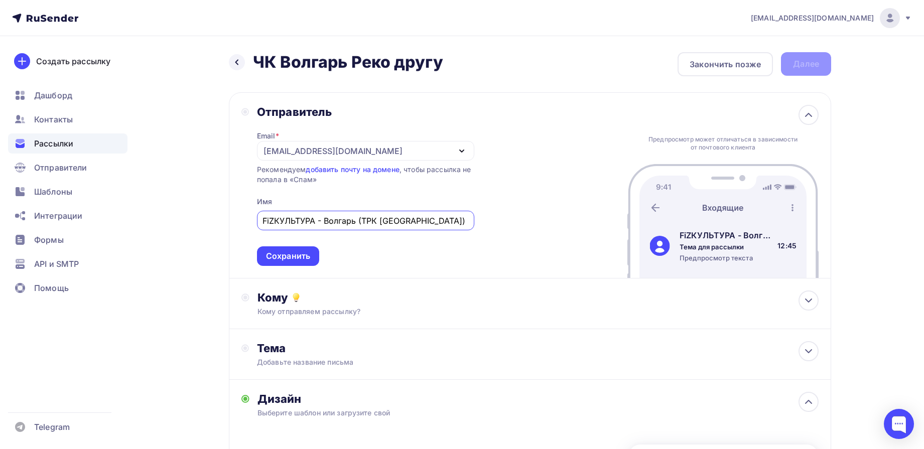
type input "FiZКУЛЬТУРА - Волгарь (ТРК Точка Сити)"
click at [560, 227] on div "Отправитель Email * marketing@fizkultura.info info@fizkultura63.ru marketing@fi…" at bounding box center [530, 185] width 603 height 186
click at [310, 258] on div "Сохранить" at bounding box center [288, 257] width 44 height 12
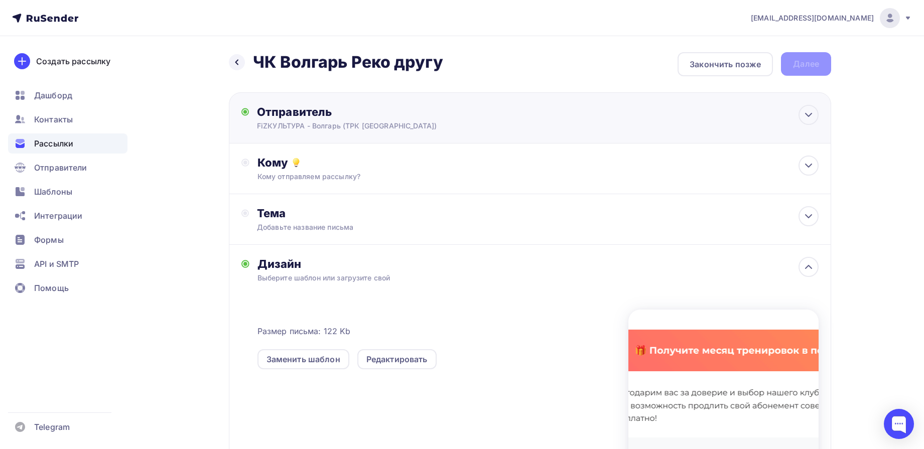
click at [378, 125] on div "FiZКУЛЬТУРА - Волгарь (ТРК Точка Сити)" at bounding box center [355, 126] width 196 height 10
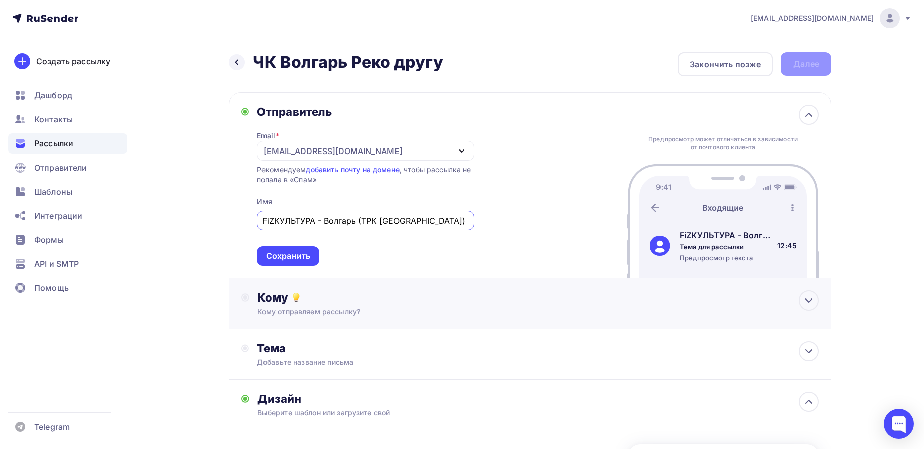
click at [357, 309] on div "Кому отправляем рассылку?" at bounding box center [511, 312] width 506 height 10
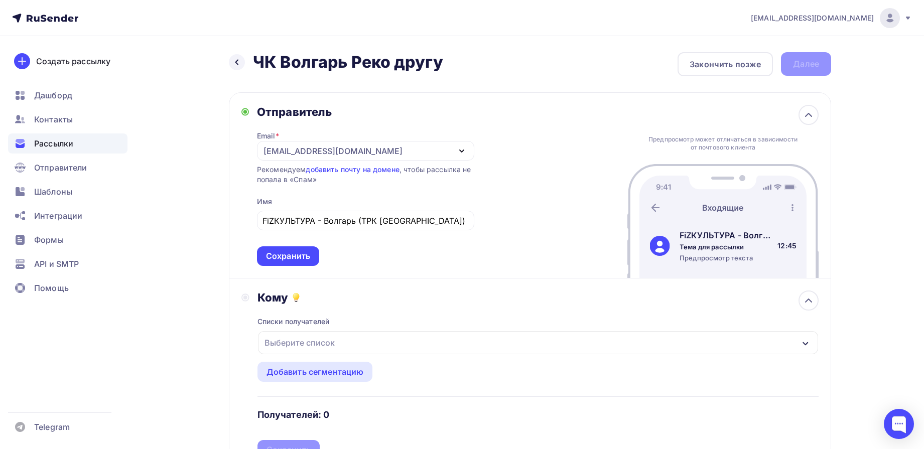
scroll to position [126, 0]
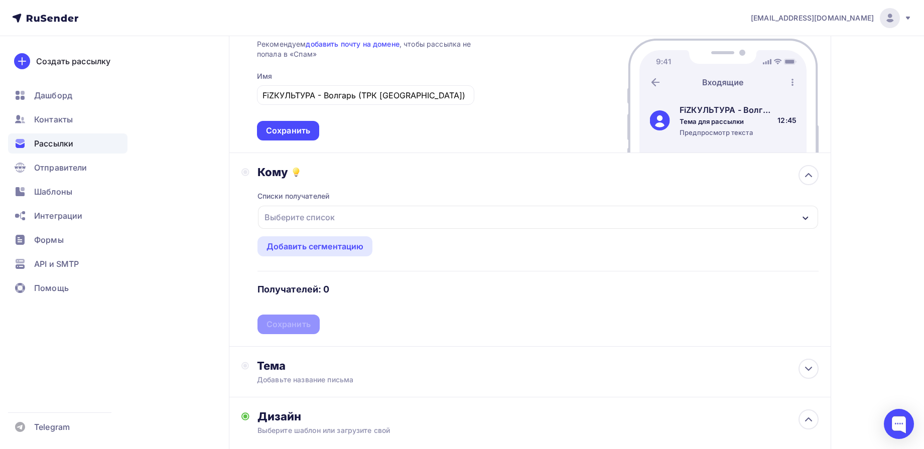
click at [317, 204] on div "Списки получателей Выберите список Все списки id ЧК Волгарь (230) #26810 ЧК *14…" at bounding box center [538, 256] width 561 height 155
click at [316, 214] on div "Выберите список" at bounding box center [300, 217] width 78 height 18
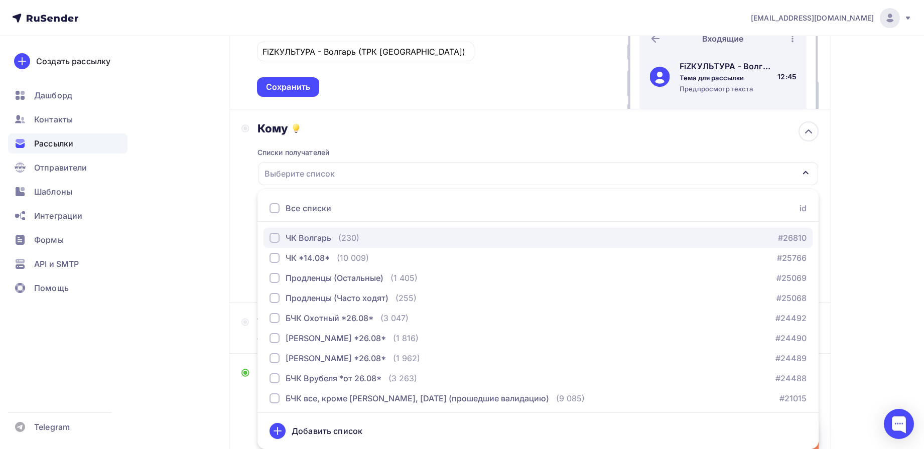
click at [291, 236] on div "ЧК Волгарь" at bounding box center [309, 238] width 46 height 12
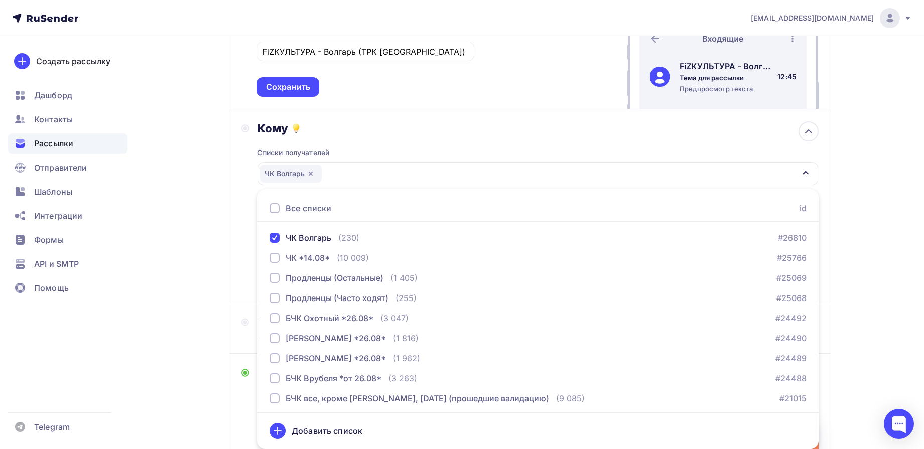
click at [469, 133] on div "Кому" at bounding box center [538, 129] width 561 height 14
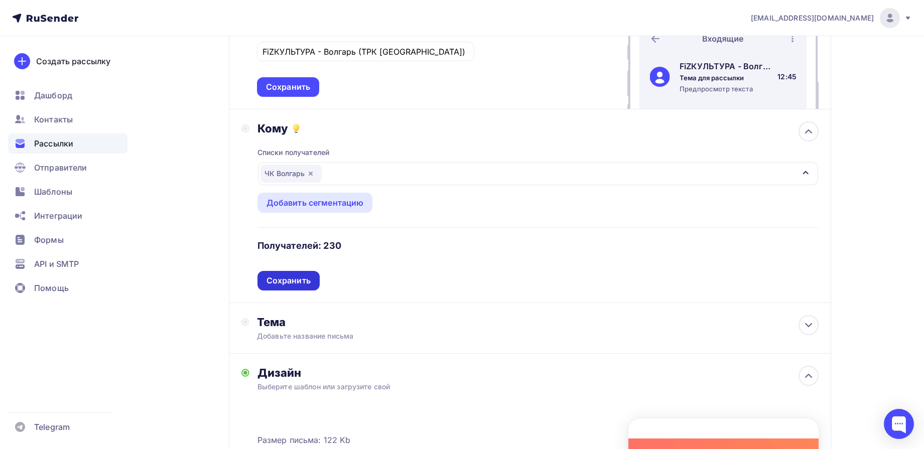
click at [284, 285] on div "Сохранить" at bounding box center [289, 281] width 44 height 12
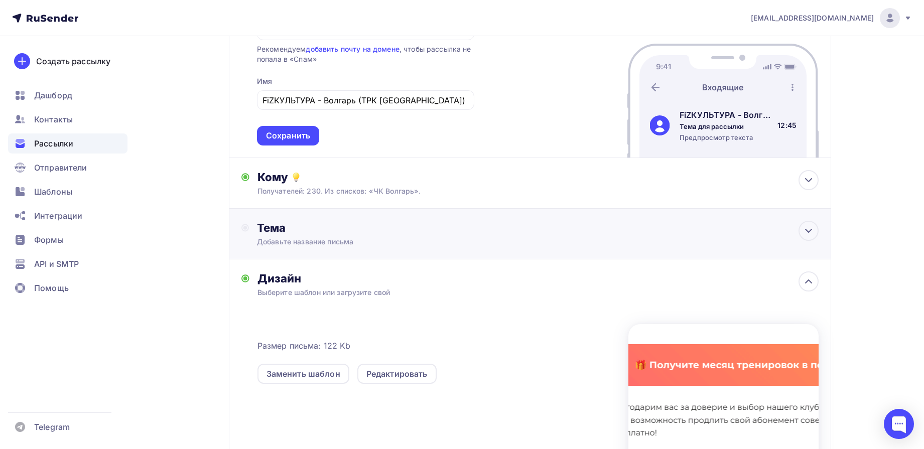
scroll to position [106, 0]
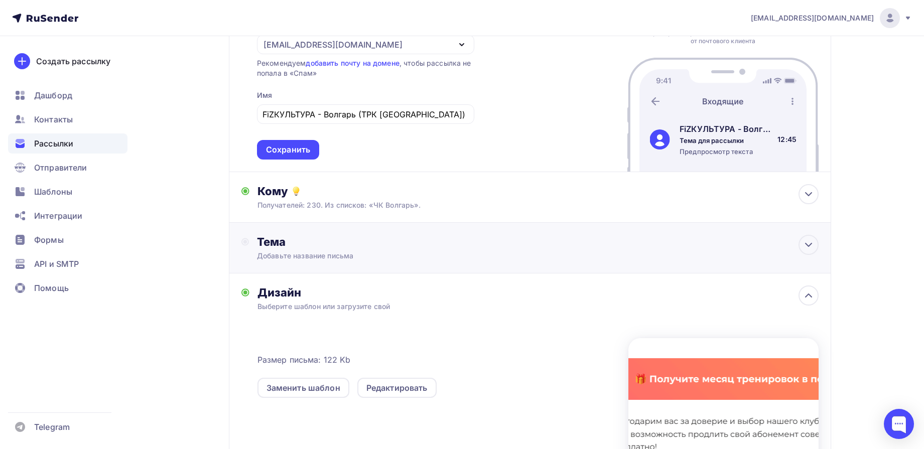
click at [409, 250] on div "Тема Добавьте название письма Тема * Рекомендуем использовать не более 150 симв…" at bounding box center [356, 248] width 198 height 26
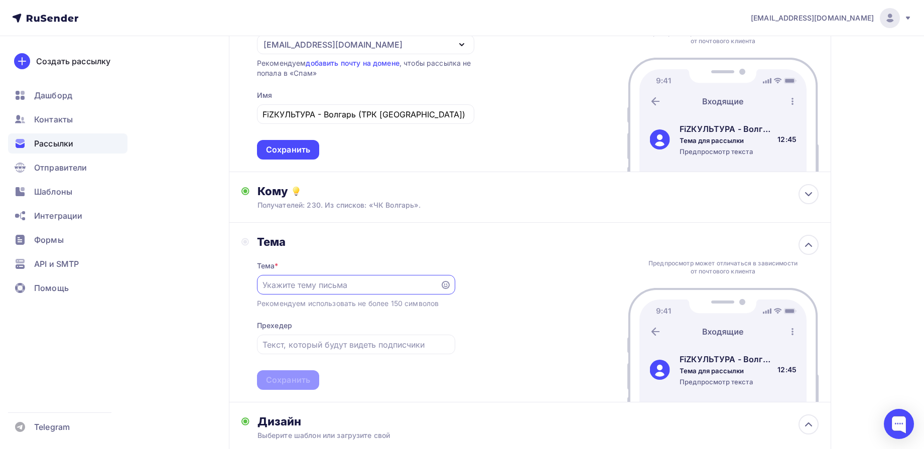
scroll to position [0, 0]
click at [336, 251] on div "Тема * Рекомендуем использовать не более 150 символов Прехедер Сохранить" at bounding box center [356, 319] width 198 height 141
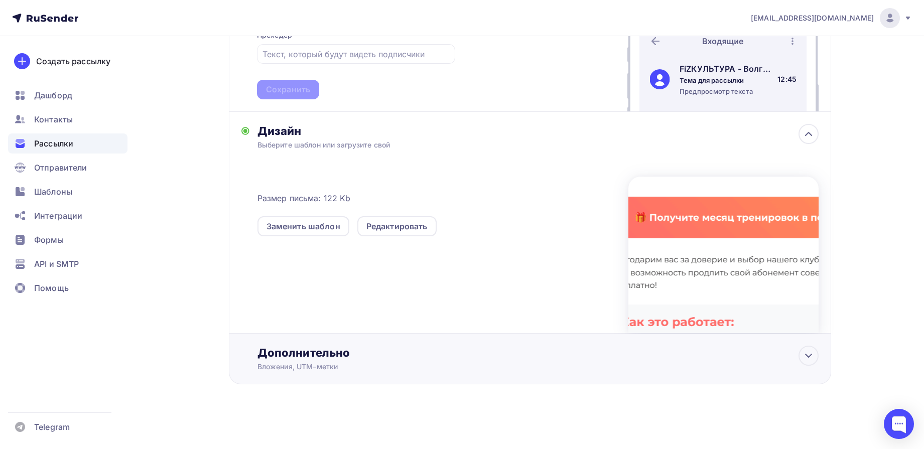
click at [400, 361] on div "Дополнительно Вложения, UTM–метки Вложения Добавить файл Максимальный суммарный…" at bounding box center [538, 359] width 561 height 26
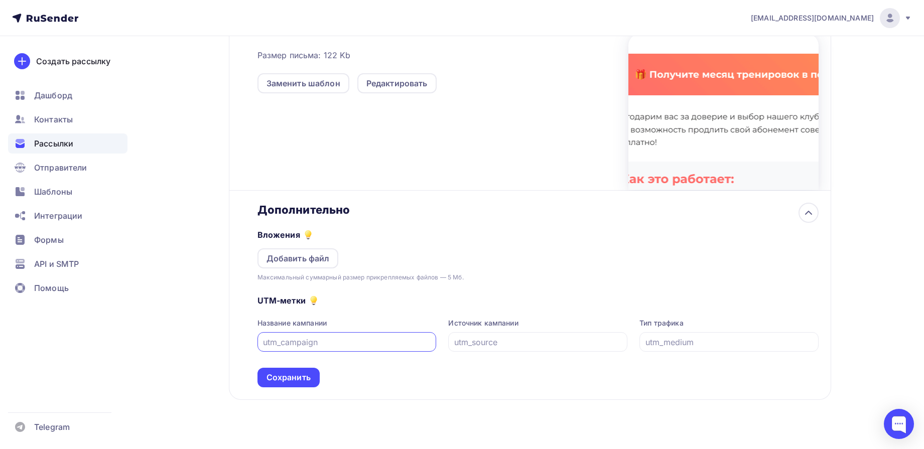
scroll to position [556, 0]
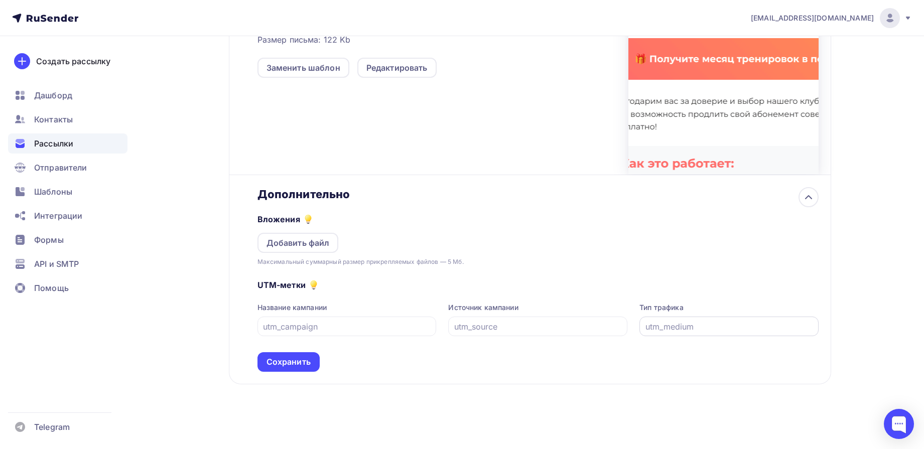
click at [693, 332] on input "text" at bounding box center [730, 327] width 168 height 12
paste input "chk"
type input "chk"
click at [545, 330] on input "text" at bounding box center [538, 327] width 168 height 12
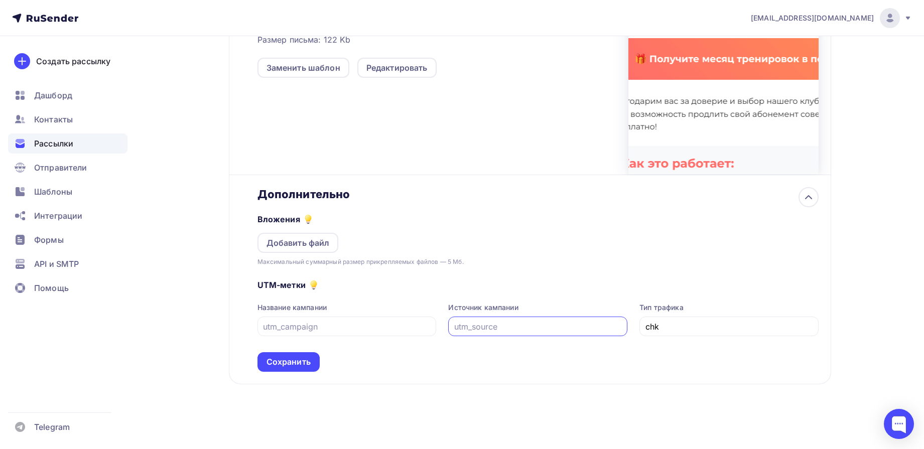
paste input "recomm"
click at [453, 326] on div "recomm" at bounding box center [537, 327] width 179 height 20
click at [456, 328] on input "recomm" at bounding box center [538, 327] width 168 height 12
type input "volgar-recomm"
click at [544, 369] on div "UTM-метки Название кампании Источник кампании volgar-recomm Тип трафика chk Сох…" at bounding box center [538, 319] width 561 height 105
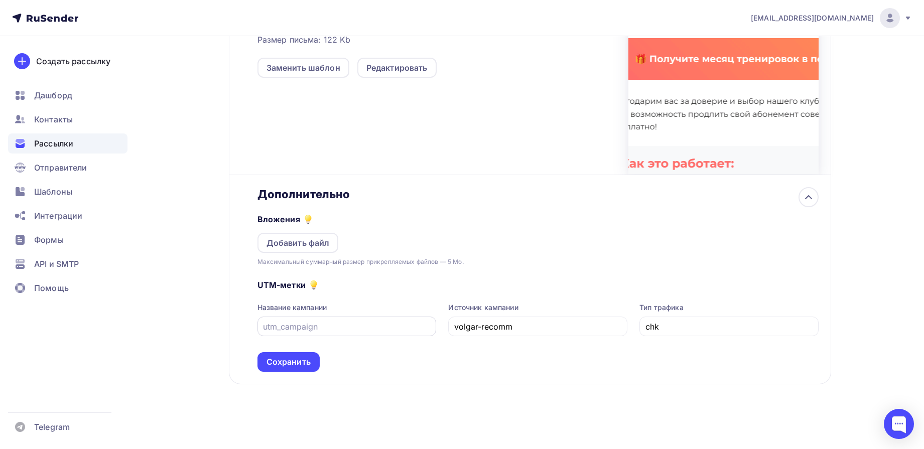
click at [365, 330] on input "text" at bounding box center [347, 327] width 168 height 12
click at [520, 328] on input "volgar-recomm" at bounding box center [538, 327] width 168 height 12
click at [358, 330] on input "text" at bounding box center [347, 327] width 168 height 12
paste input "volgar-recomm"
type input "volgar-recomm"
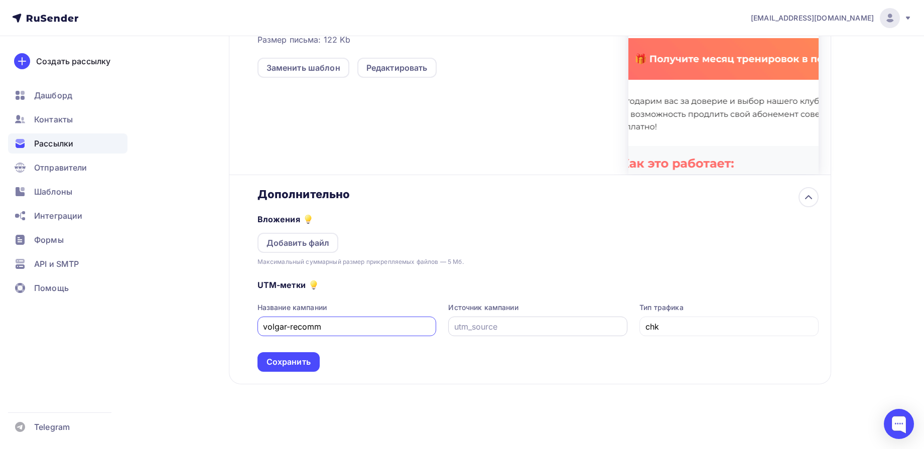
click at [568, 331] on input "text" at bounding box center [538, 327] width 168 height 12
type input "email"
drag, startPoint x: 283, startPoint y: 370, endPoint x: 291, endPoint y: 369, distance: 7.5
click at [283, 370] on div "Сохранить" at bounding box center [289, 363] width 62 height 20
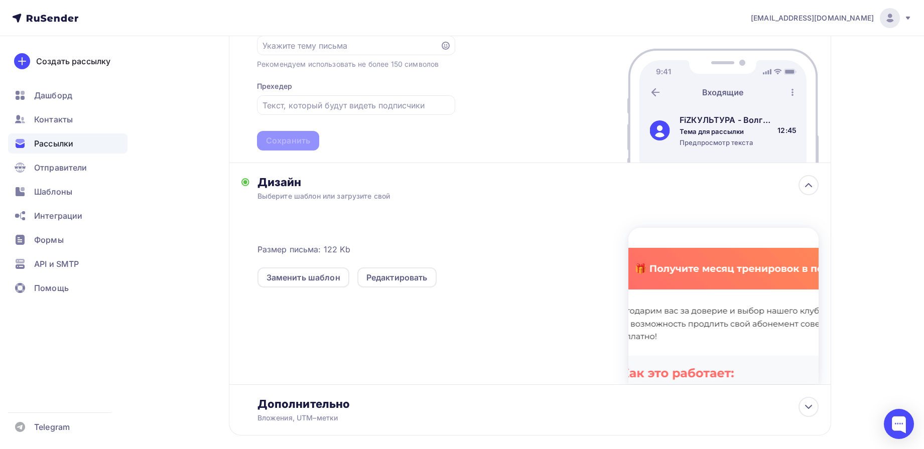
scroll to position [272, 0]
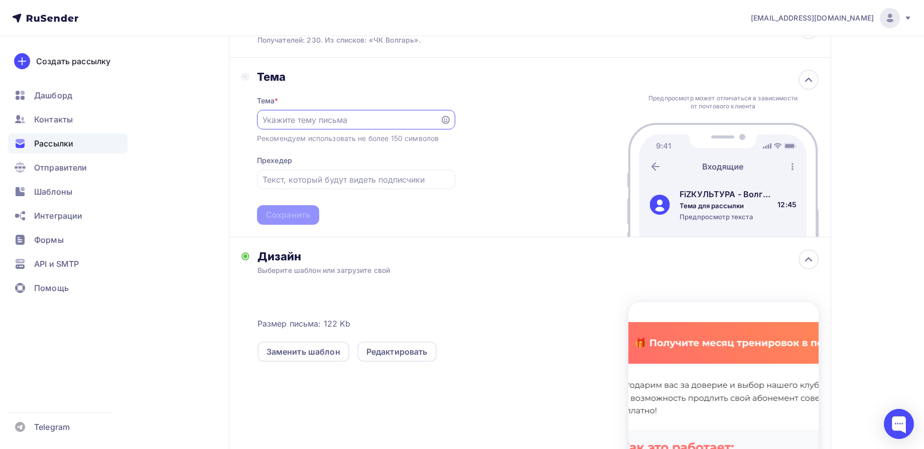
click at [387, 116] on input "text" at bounding box center [349, 120] width 172 height 12
paste input "🎁 Пригласи друга — получи месяц в подарок!"
type input "🎁 Пригласи друга — получи месяц в подарок!"
click at [506, 162] on div "Тема Тема * 🎁 Пригласи друга — получи месяц в подарок! Рекомендуем использовать…" at bounding box center [530, 148] width 603 height 180
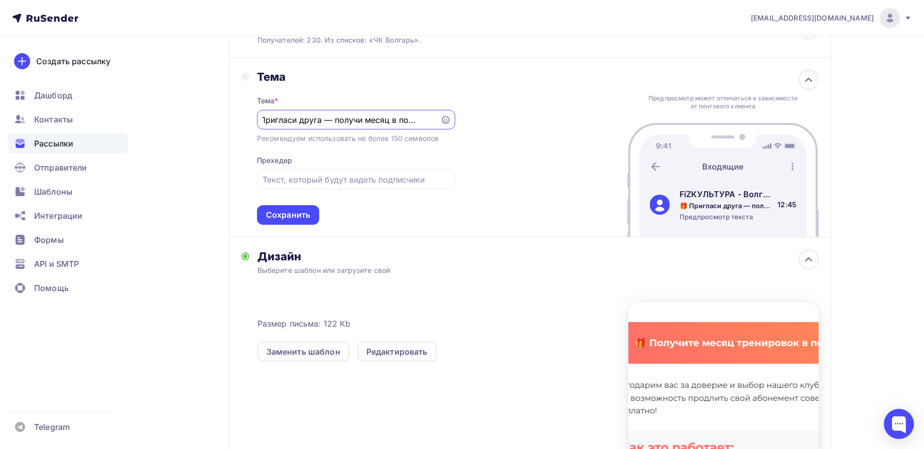
scroll to position [0, 0]
click at [403, 185] on input "text" at bounding box center [356, 180] width 187 height 12
paste input "Приводите друга в клуб и получайте месяц тренировок бесплатно."
type input "Приводите друга в клуб и получайте месяц тренировок бесплатно."
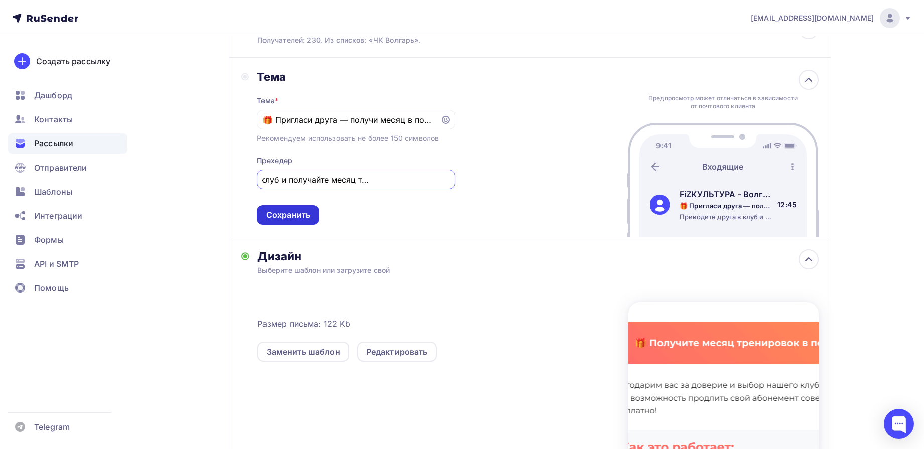
click at [310, 208] on div "Сохранить" at bounding box center [288, 215] width 62 height 20
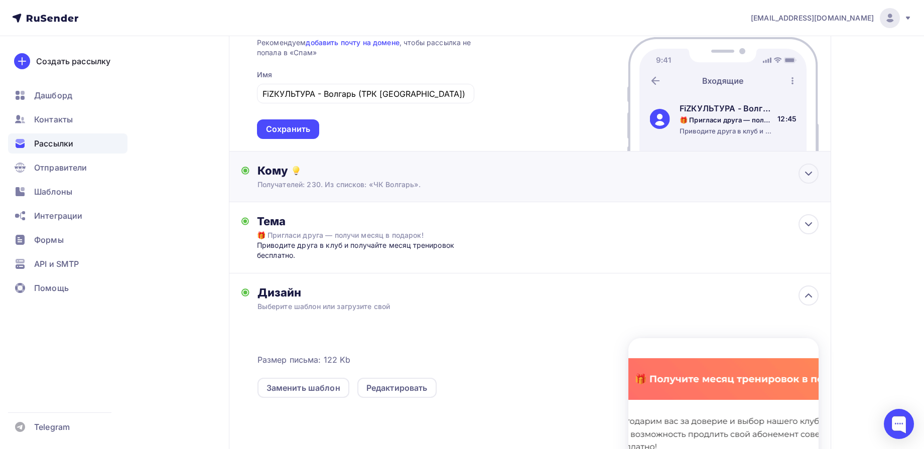
scroll to position [0, 0]
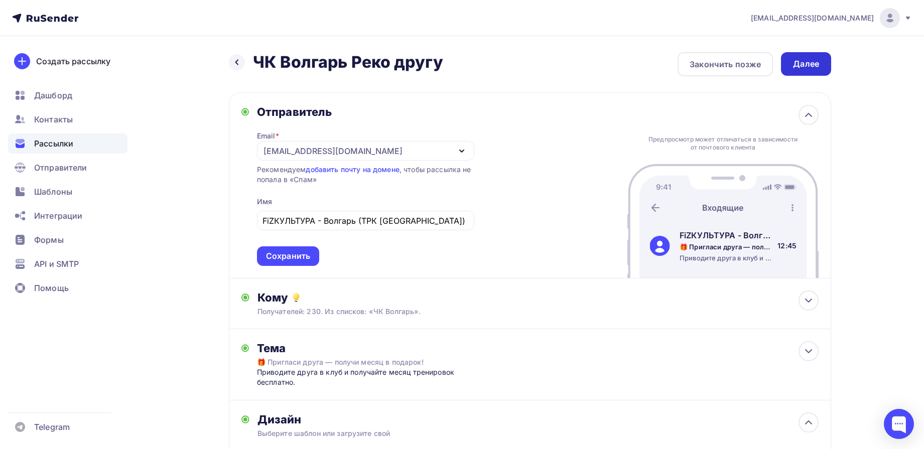
click at [803, 66] on div "Далее" at bounding box center [806, 64] width 26 height 12
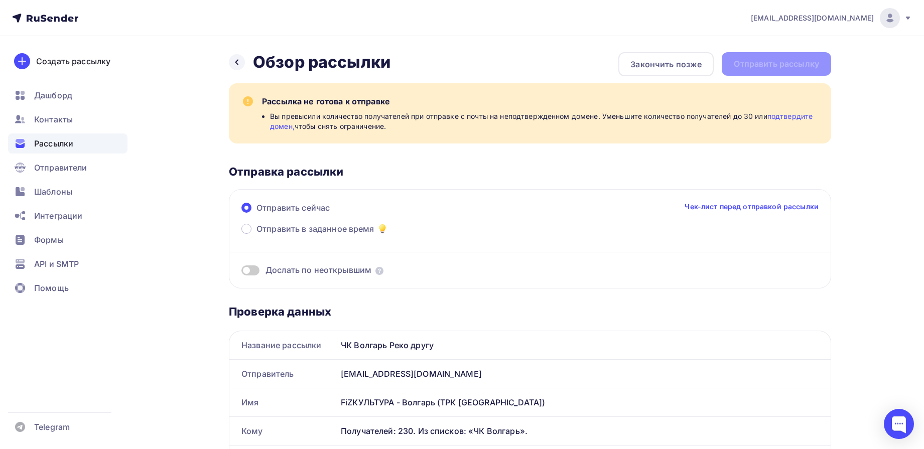
click at [256, 270] on span at bounding box center [251, 271] width 18 height 10
click at [242, 272] on input "checkbox" at bounding box center [242, 272] width 0 height 0
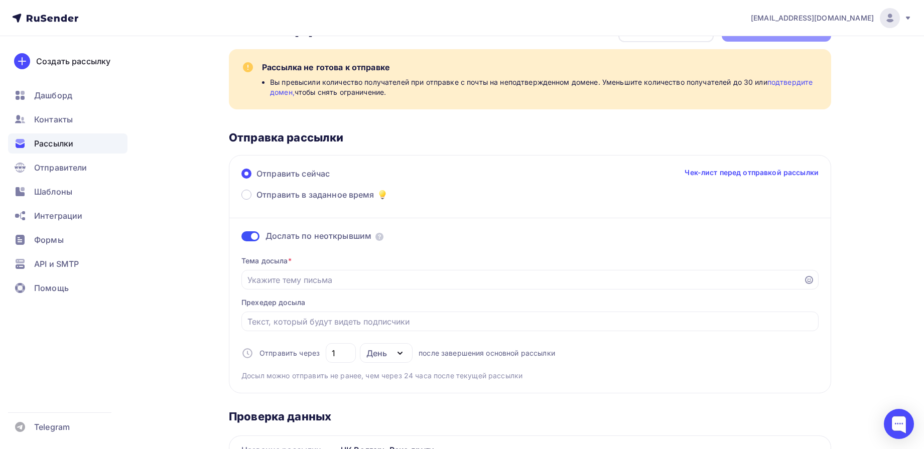
scroll to position [63, 0]
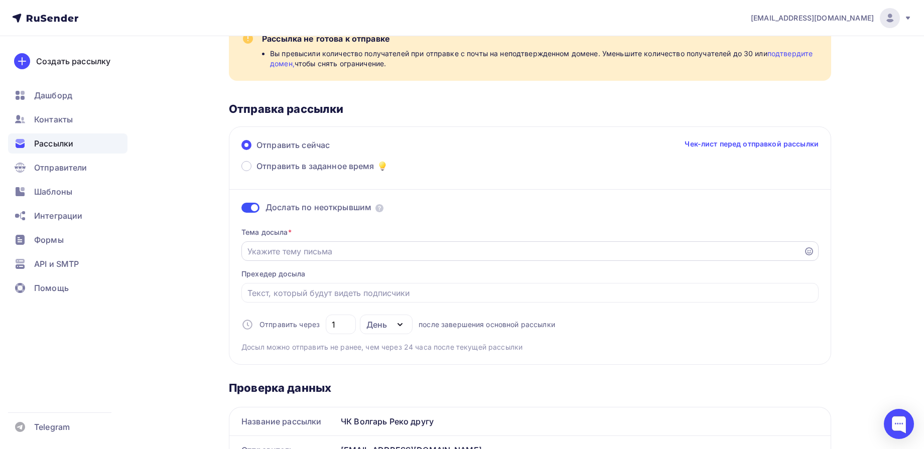
click at [316, 248] on input "Отправить в заданное время" at bounding box center [523, 252] width 551 height 12
paste input "успейте получить +30 дней к абонементу!"
drag, startPoint x: 248, startPoint y: 253, endPoint x: 242, endPoint y: 252, distance: 6.1
click at [242, 252] on div "успейте получить +30 дней к абонементу!" at bounding box center [530, 252] width 577 height 20
drag, startPoint x: 252, startPoint y: 251, endPoint x: 243, endPoint y: 251, distance: 9.1
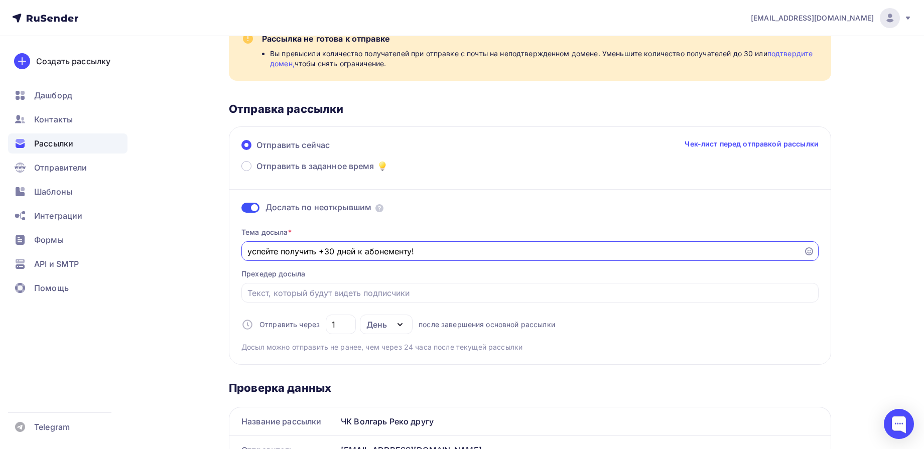
click at [243, 251] on div "успейте получить +30 дней к абонементу!" at bounding box center [530, 252] width 577 height 20
click at [446, 250] on input "Успейте получить +30 дней к абонементу!" at bounding box center [523, 252] width 551 height 12
type input "Успейте получить +30 дней к абонементу!"
click at [319, 296] on input "Отправить в заданное время" at bounding box center [531, 293] width 566 height 12
paste input "Рекомендуйте FiZКультуру и продлевайте свой абонемент бесплатно."
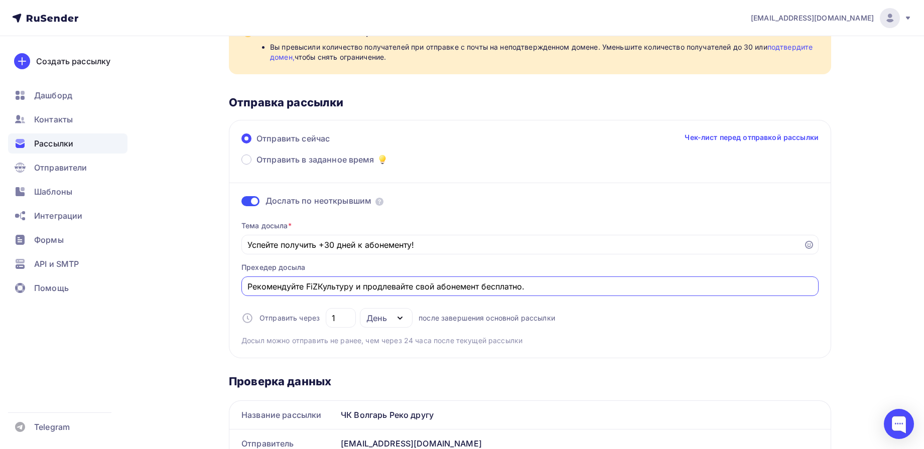
scroll to position [0, 0]
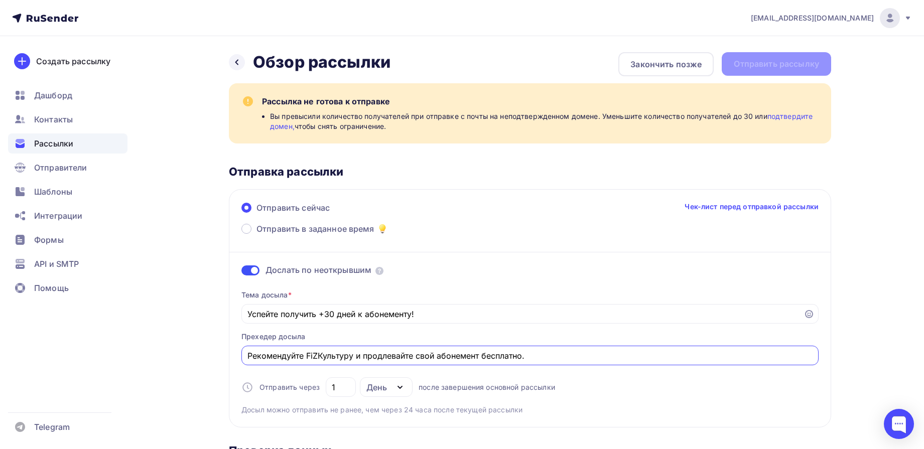
type input "Рекомендуйте FiZКультуру и продлевайте свой абонемент бесплатно."
click at [673, 60] on div "Закончить позже" at bounding box center [666, 64] width 71 height 12
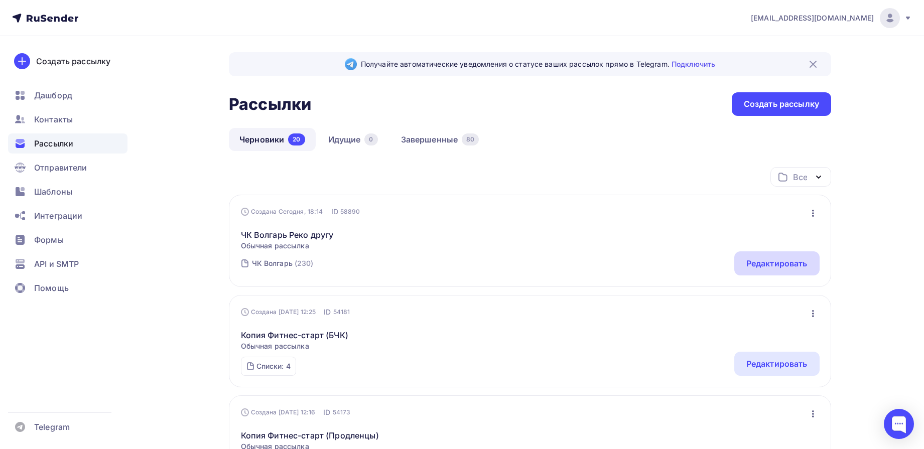
click at [768, 266] on div "Редактировать" at bounding box center [777, 264] width 61 height 12
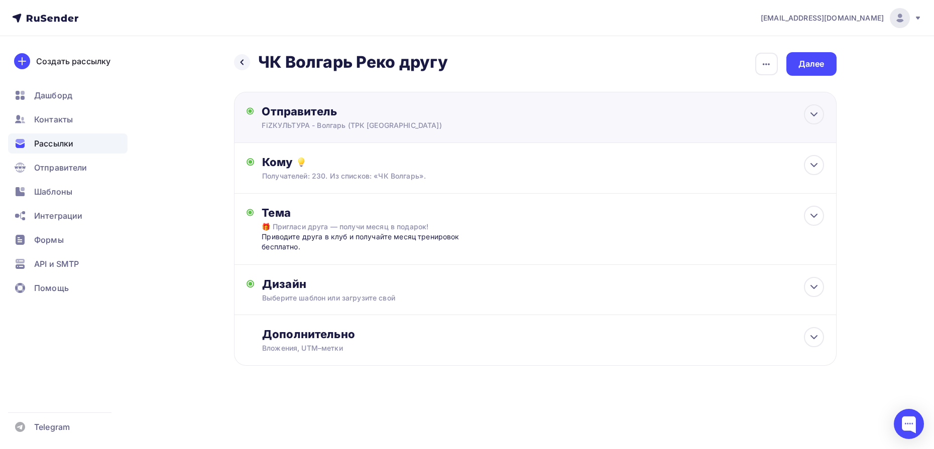
click at [399, 123] on div "FiZКУЛЬТУРА - Волгарь (ТРК Точка Сити)" at bounding box center [360, 126] width 196 height 10
type input "FiZКУЛЬТУРА - Волгарь (ТРК Точка Сити)"
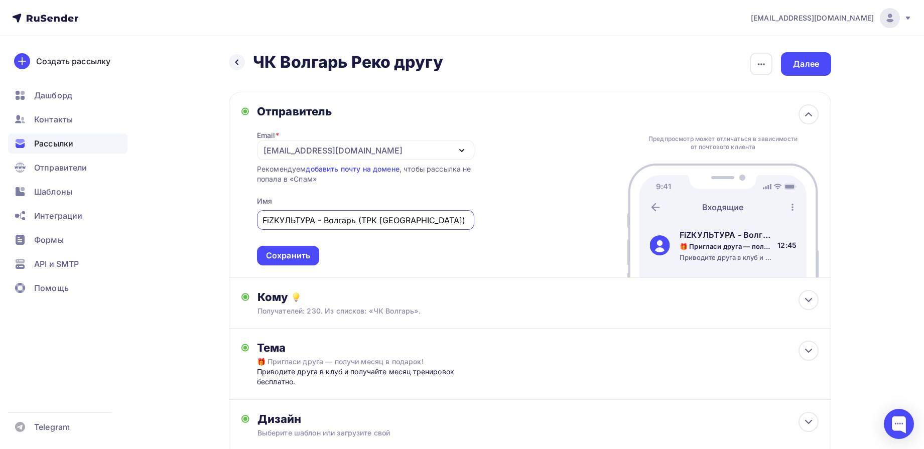
click at [379, 149] on div "[EMAIL_ADDRESS][DOMAIN_NAME]" at bounding box center [365, 151] width 217 height 20
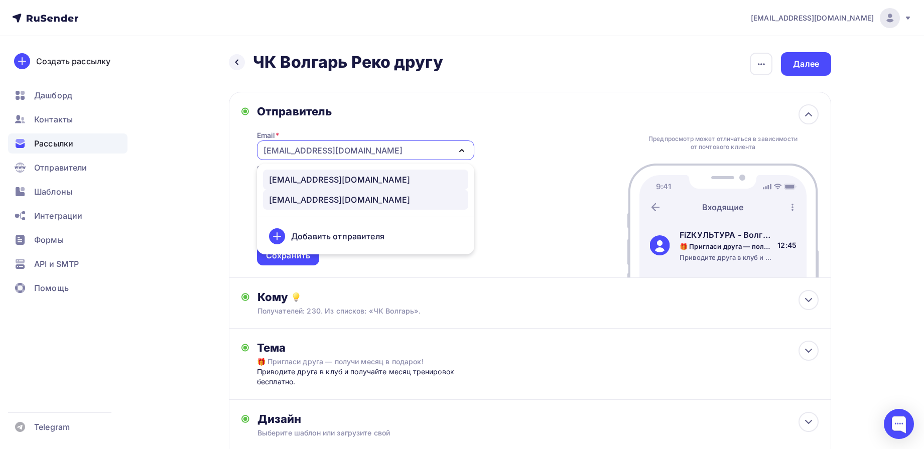
click at [312, 178] on div "[EMAIL_ADDRESS][DOMAIN_NAME]" at bounding box center [339, 180] width 141 height 12
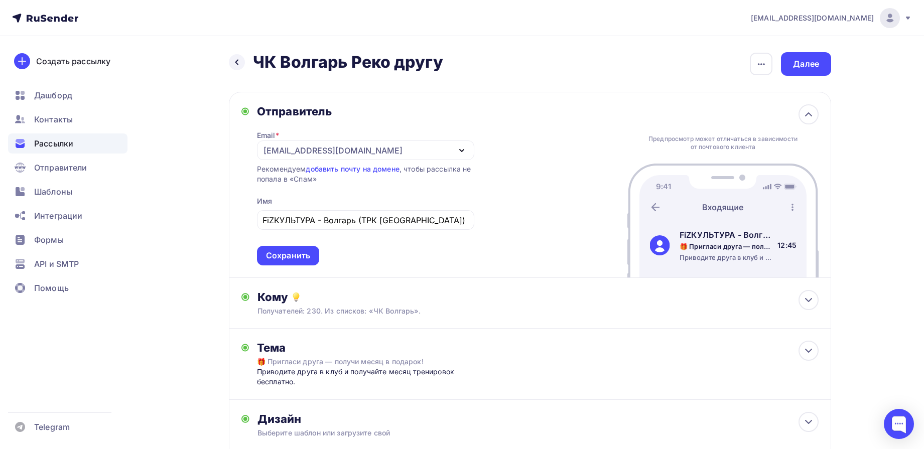
click at [567, 176] on div "Отправитель Email * info@fizkultura63.ru info@fizkultura63.ru marketing@fizkult…" at bounding box center [530, 185] width 603 height 186
click at [276, 253] on div "Сохранить" at bounding box center [288, 256] width 44 height 12
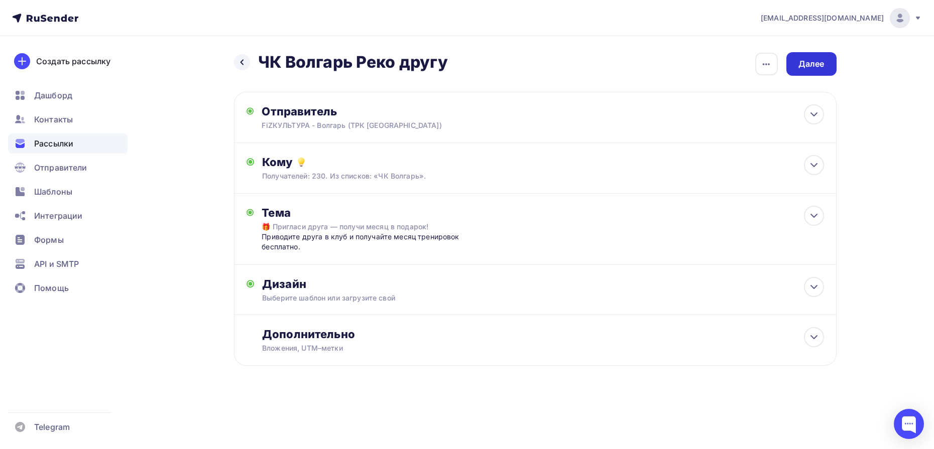
drag, startPoint x: 813, startPoint y: 60, endPoint x: 818, endPoint y: 63, distance: 5.3
click at [813, 60] on div "Далее" at bounding box center [811, 64] width 26 height 12
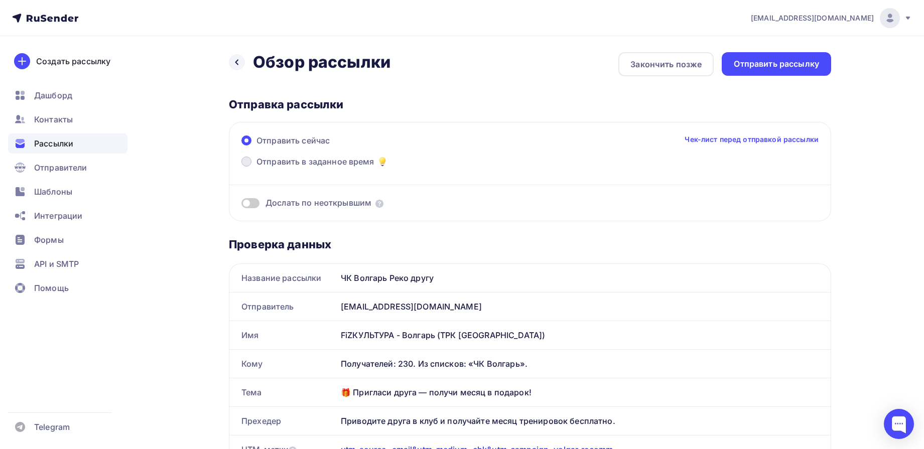
click at [318, 165] on span "Отправить в заданное время" at bounding box center [316, 162] width 118 height 12
click at [257, 168] on input "Отправить в заданное время" at bounding box center [257, 168] width 0 height 0
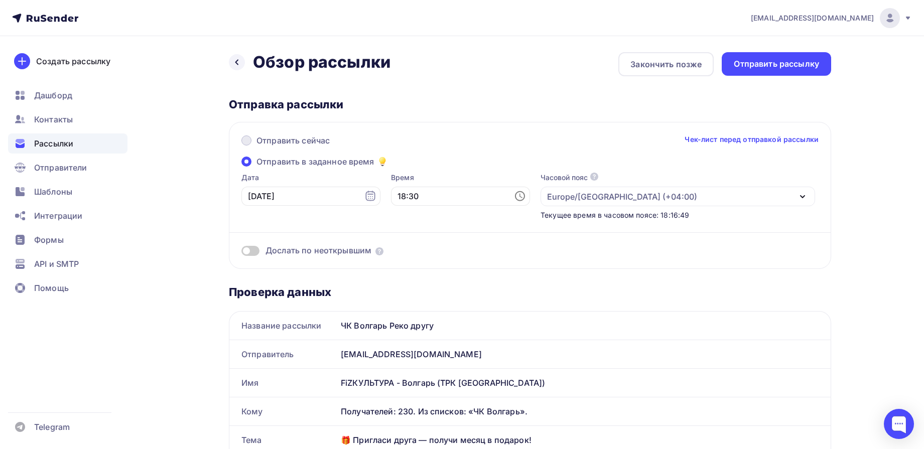
click at [307, 138] on span "Отправить сейчас" at bounding box center [293, 141] width 73 height 12
click at [257, 147] on input "Отправить сейчас" at bounding box center [257, 147] width 0 height 0
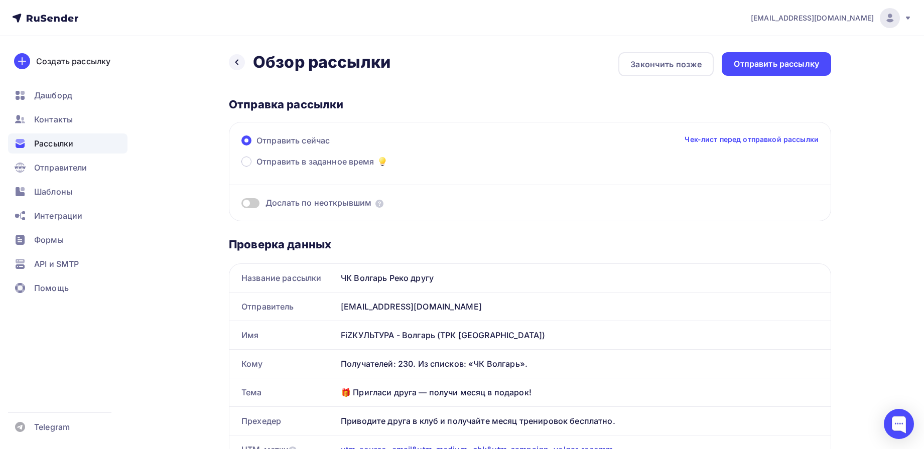
click at [275, 205] on span "Дослать по неоткрывшим" at bounding box center [319, 203] width 106 height 12
click at [240, 203] on div "Отправить сейчас Чек-лист перед отправкой рассылки Отправить в заданное время Д…" at bounding box center [530, 171] width 603 height 99
click at [253, 204] on span at bounding box center [251, 203] width 18 height 10
click at [242, 205] on input "checkbox" at bounding box center [242, 205] width 0 height 0
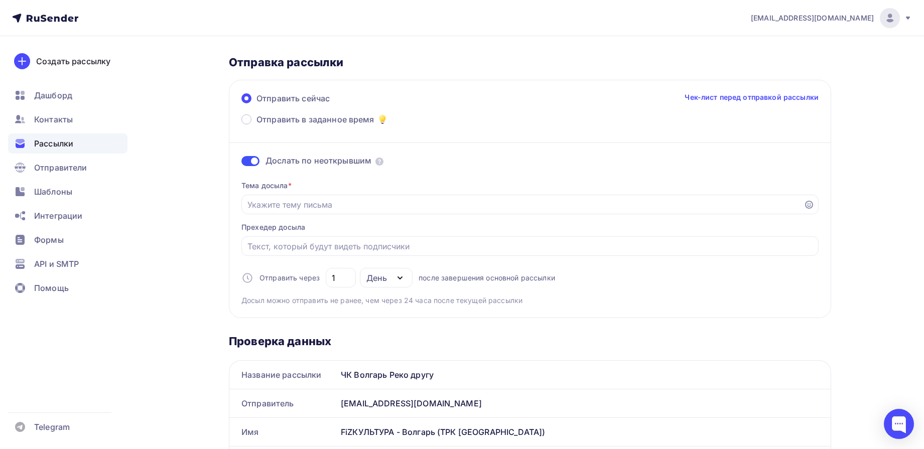
scroll to position [63, 0]
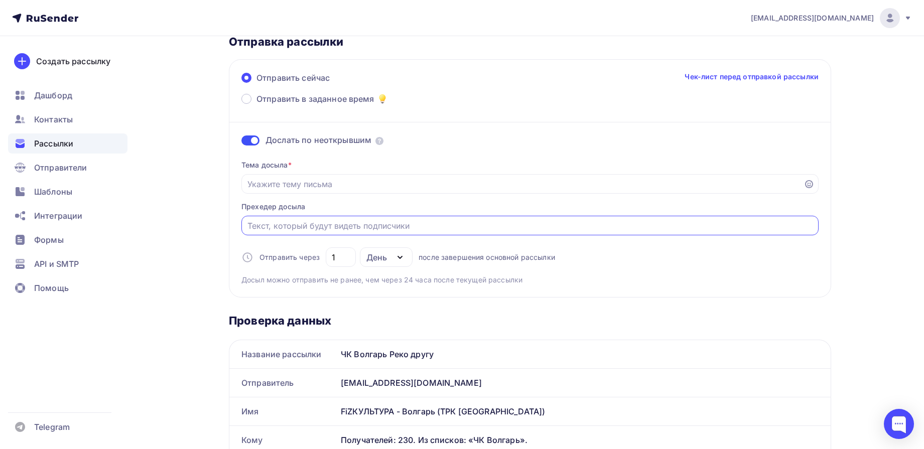
click at [308, 220] on input "Отправить в заданное время" at bounding box center [531, 226] width 566 height 12
paste input "Рекомендуйте FiZКультуру и продлевайте свой абонемент бесплатно."
type input "Рекомендуйте FiZКультуру и продлевайте свой абонемент бесплатно."
click at [278, 178] on input "Отправить в заданное время" at bounding box center [523, 184] width 551 height 12
paste input "успейте получить +30 дней к абонементу!"
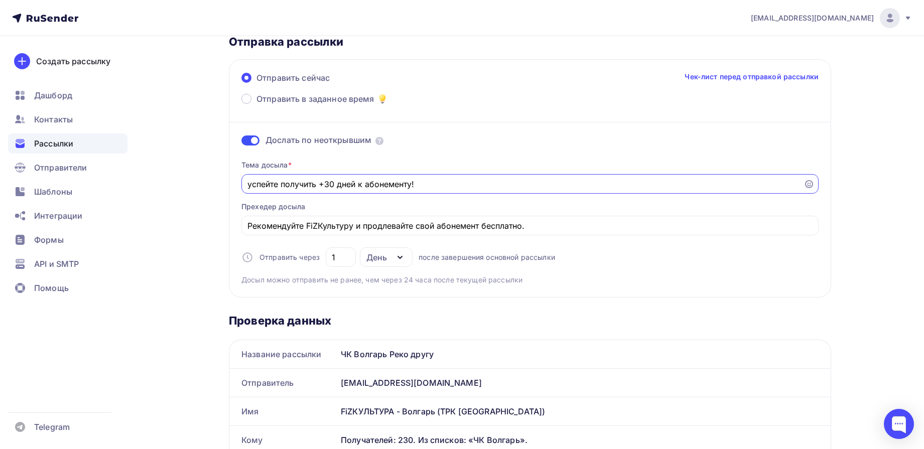
drag, startPoint x: 253, startPoint y: 186, endPoint x: 240, endPoint y: 189, distance: 13.0
click at [240, 189] on div "Отправить сейчас Чек-лист перед отправкой рассылки Отправить в заданное время Д…" at bounding box center [530, 178] width 603 height 239
click at [451, 182] on input "Успейте получить +30 дней к абонементу!" at bounding box center [523, 184] width 551 height 12
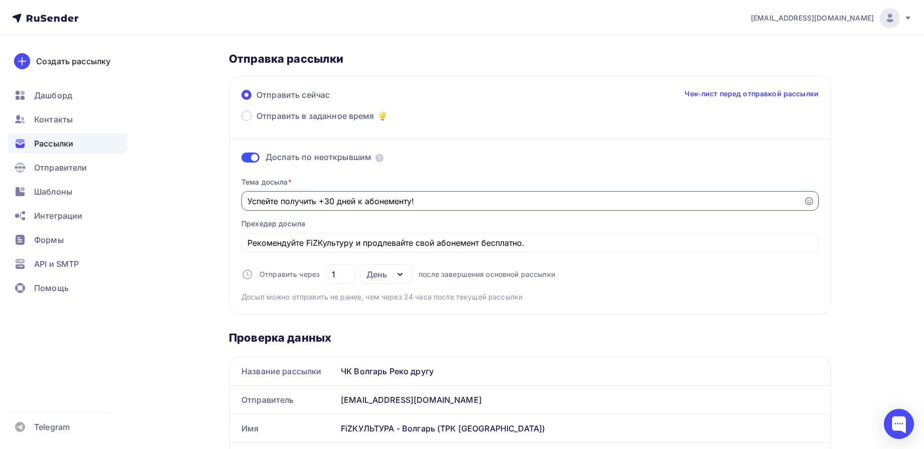
scroll to position [0, 0]
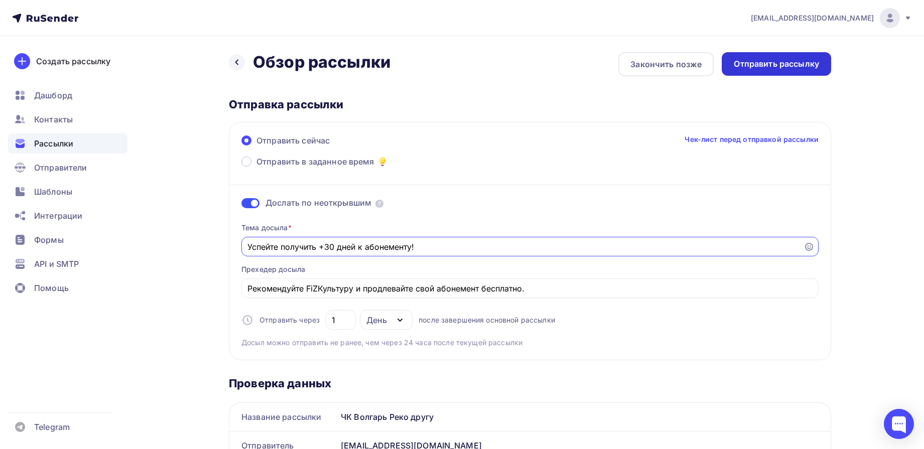
type input "Успейте получить +30 дней к абонементу!"
click at [776, 66] on div "Отправить рассылку" at bounding box center [776, 64] width 85 height 12
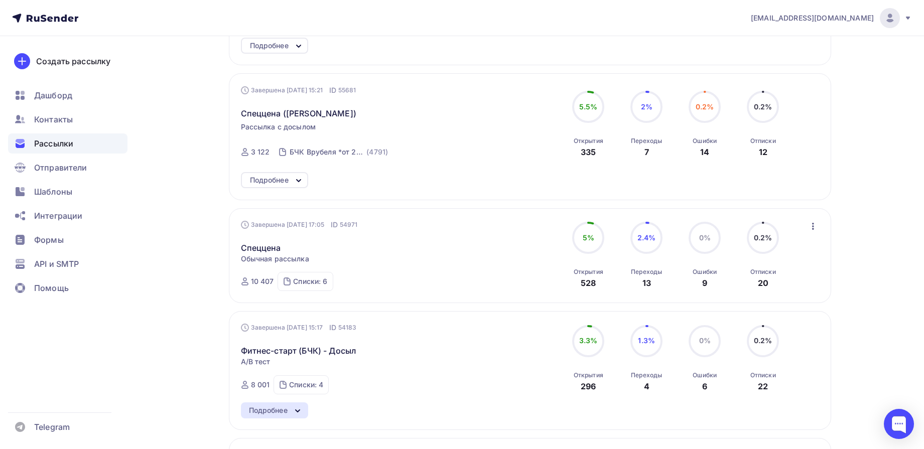
scroll to position [439, 0]
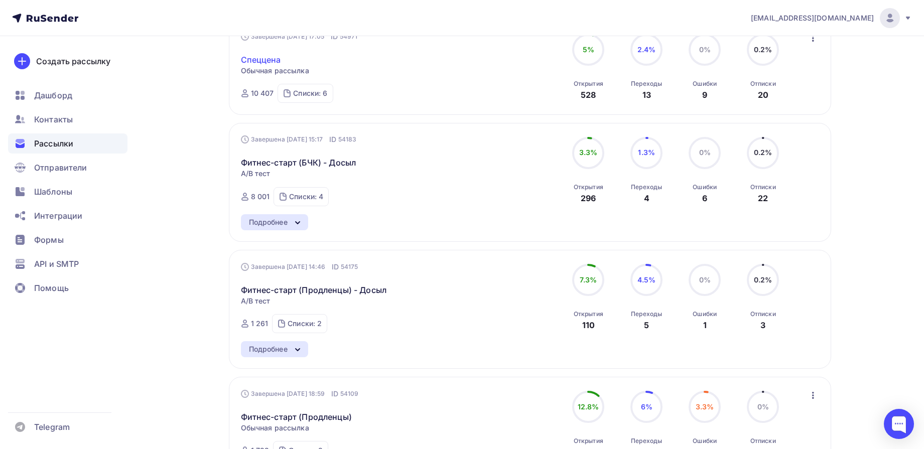
click at [259, 60] on link "Спеццена" at bounding box center [261, 60] width 40 height 12
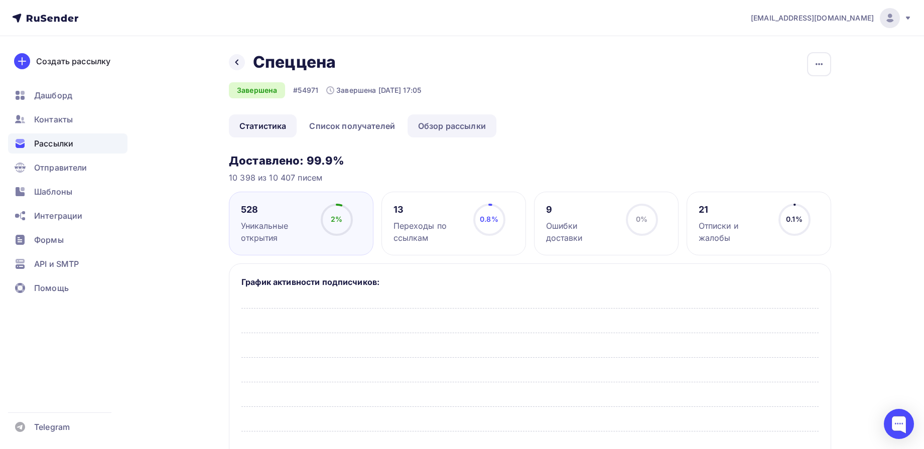
click at [458, 125] on link "Обзор рассылки" at bounding box center [452, 125] width 89 height 23
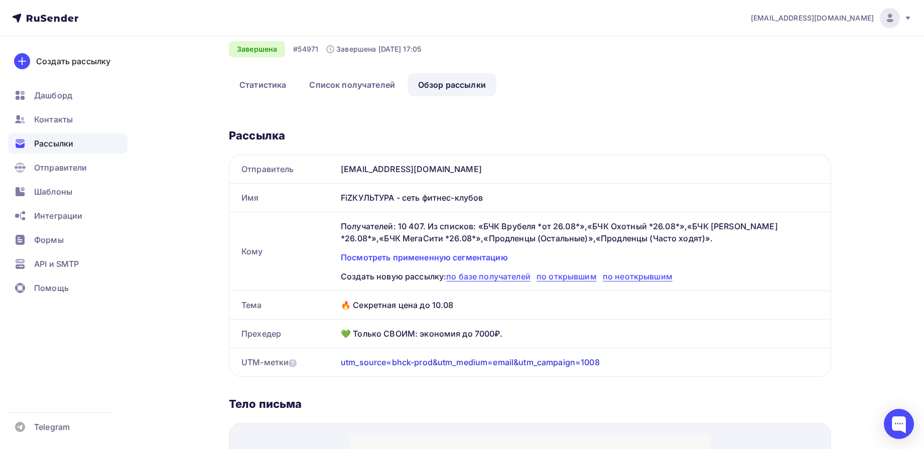
scroll to position [63, 0]
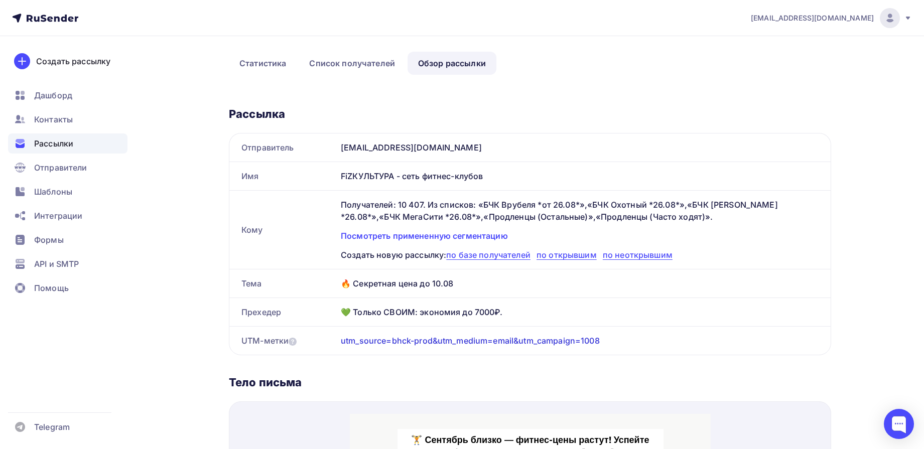
click at [511, 176] on div "FiZКУЛЬТУРА - сеть фитнес-клубов" at bounding box center [584, 176] width 494 height 28
click at [394, 184] on div "FiZКУЛЬТУРА - сеть фитнес-клубов" at bounding box center [584, 176] width 494 height 28
click at [394, 183] on div "FiZКУЛЬТУРА - сеть фитнес-клубов" at bounding box center [584, 176] width 494 height 28
copy div "FiZКУЛЬТУРА - сеть фитнес-клубов"
